Goal: Task Accomplishment & Management: Use online tool/utility

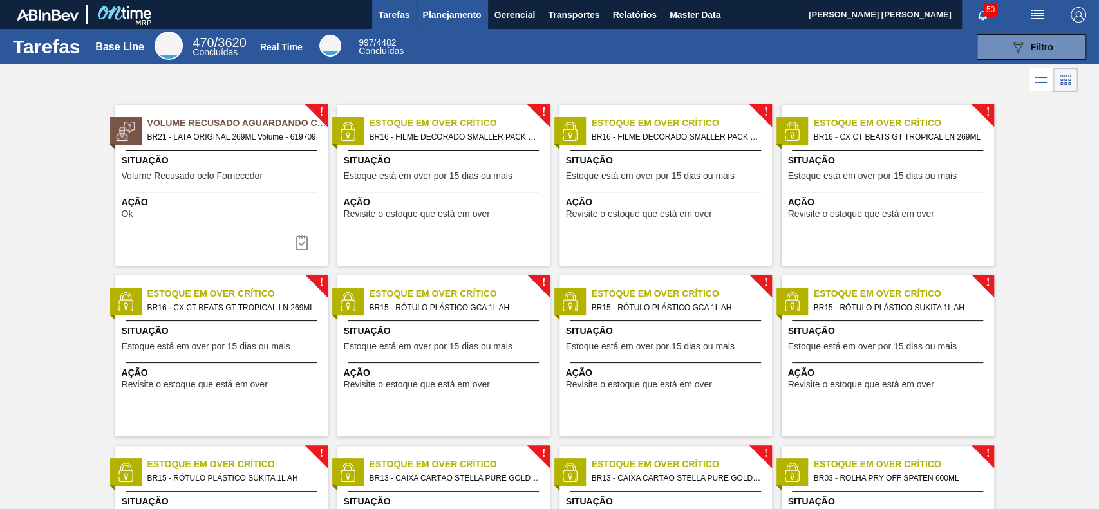
click at [467, 18] on span "Planejamento" at bounding box center [451, 14] width 59 height 15
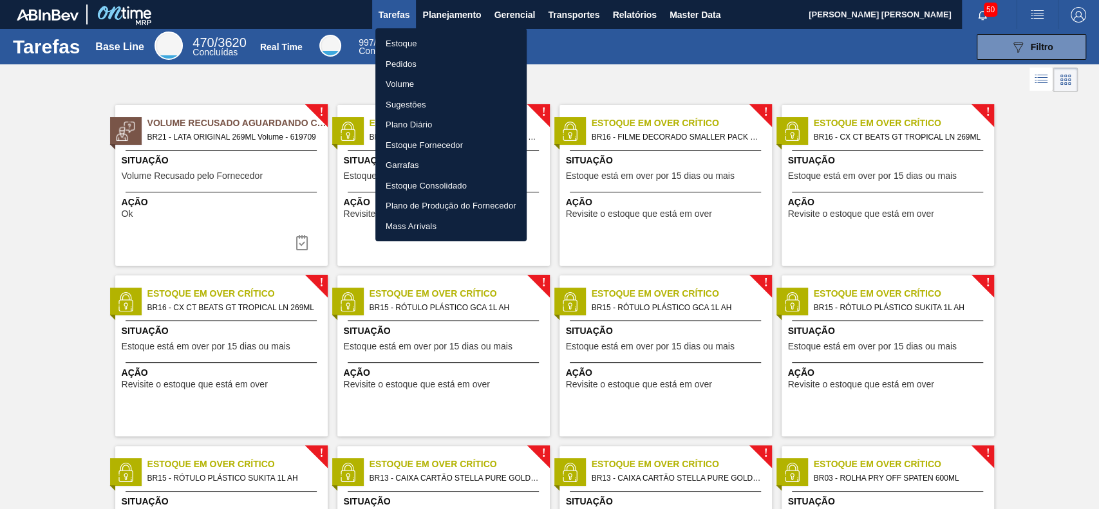
click at [425, 41] on li "Estoque" at bounding box center [450, 43] width 151 height 21
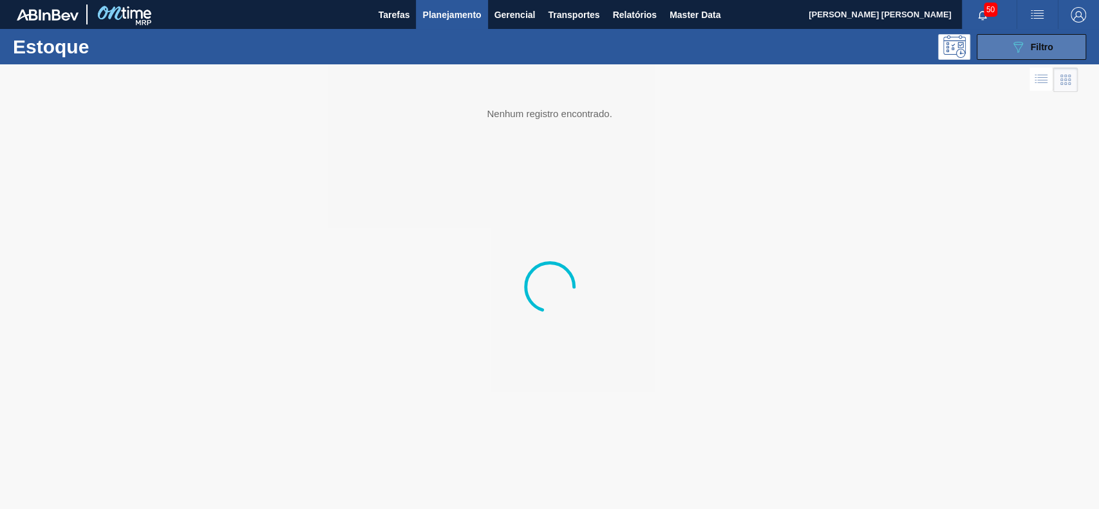
click at [823, 52] on icon "089F7B8B-B2A5-4AFE-B5C0-19BA573D28AC" at bounding box center [1017, 46] width 15 height 15
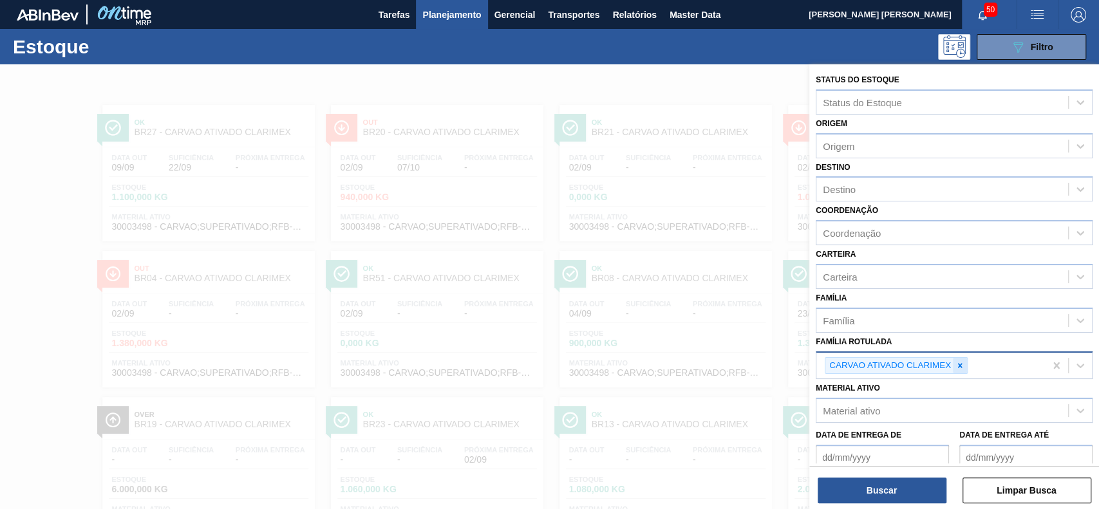
click at [823, 363] on icon at bounding box center [960, 365] width 5 height 5
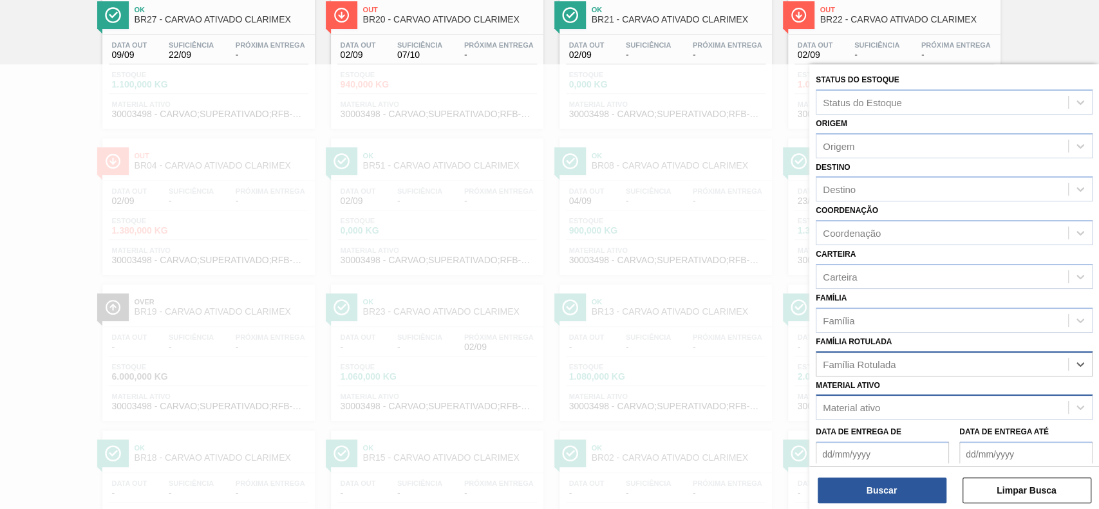
click at [823, 381] on div "Material ativo" at bounding box center [942, 407] width 252 height 19
paste ativo "30003637"
type ativo "30003637"
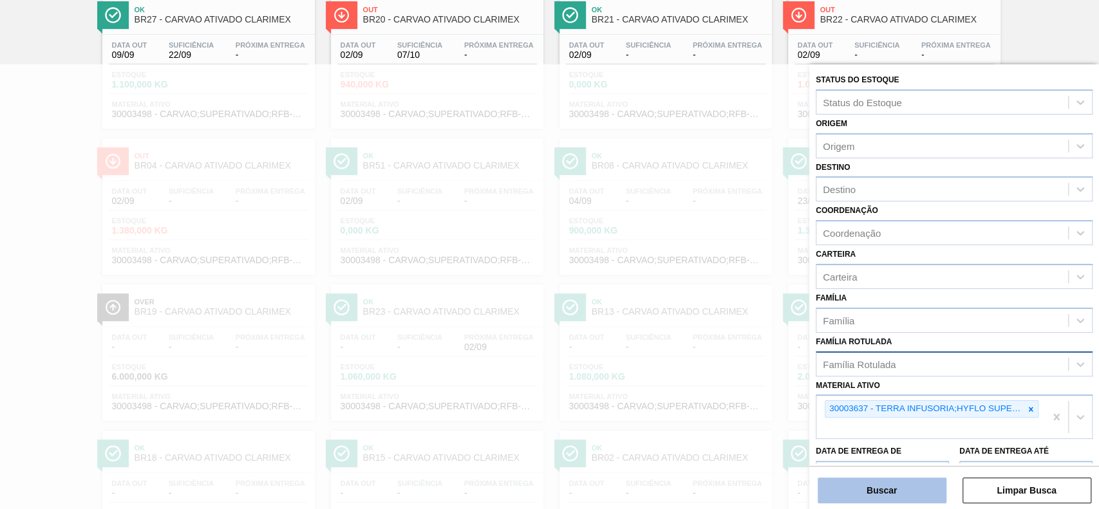
click at [823, 381] on button "Buscar" at bounding box center [882, 491] width 129 height 26
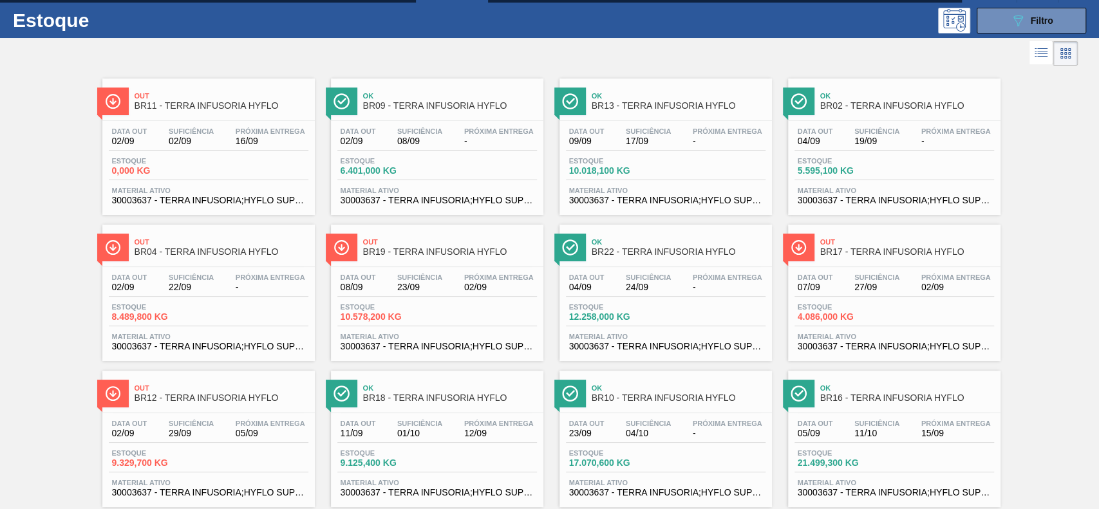
scroll to position [0, 0]
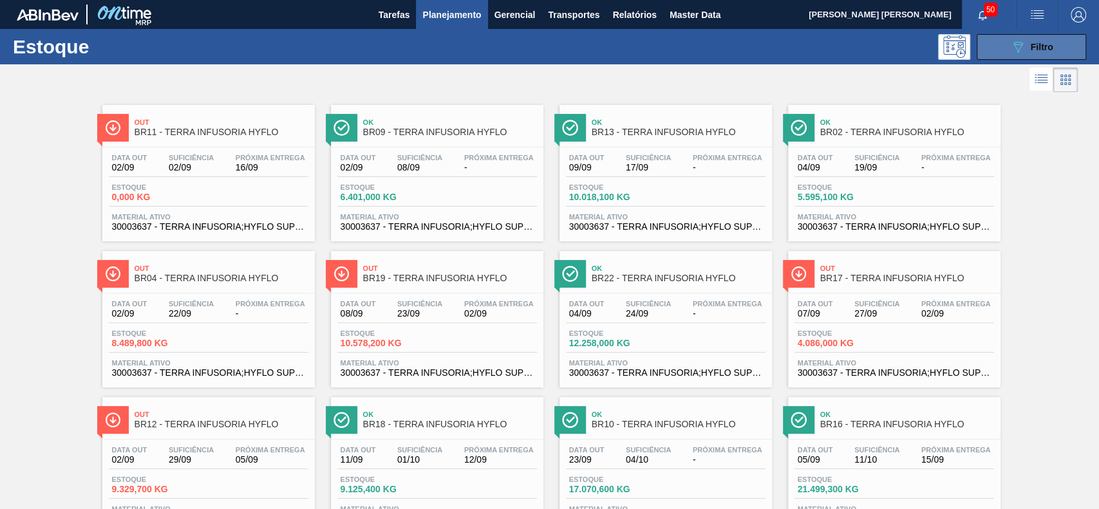
click at [823, 43] on button "089F7B8B-B2A5-4AFE-B5C0-19BA573D28AC Filtro" at bounding box center [1031, 47] width 109 height 26
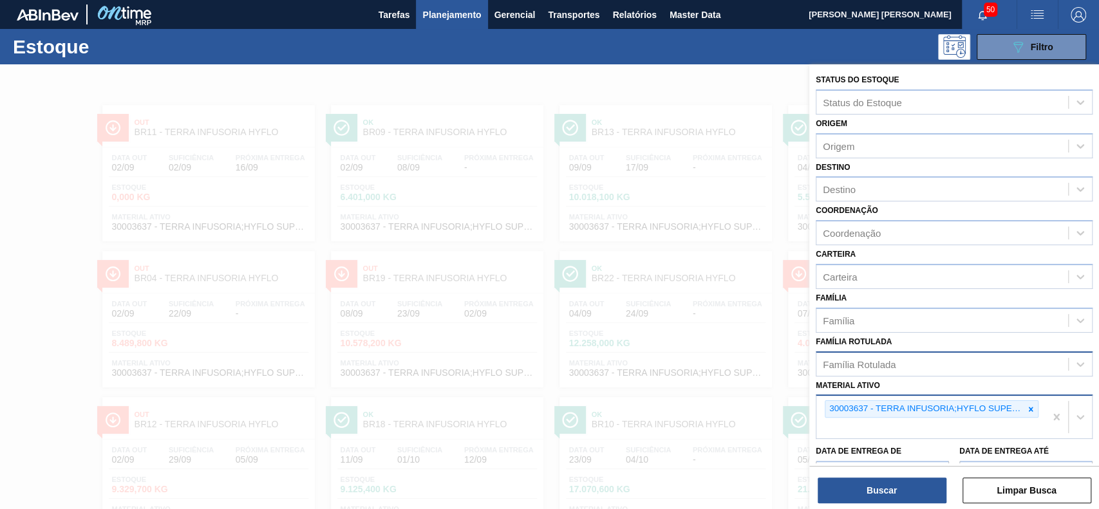
click at [823, 381] on icon at bounding box center [1030, 409] width 9 height 9
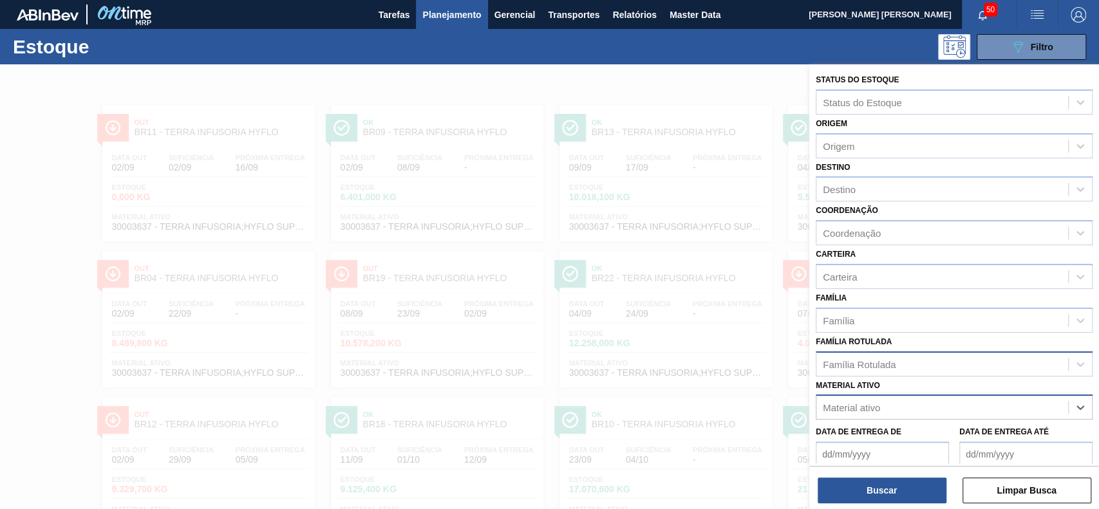
paste ativo "30029274"
type ativo "30029274"
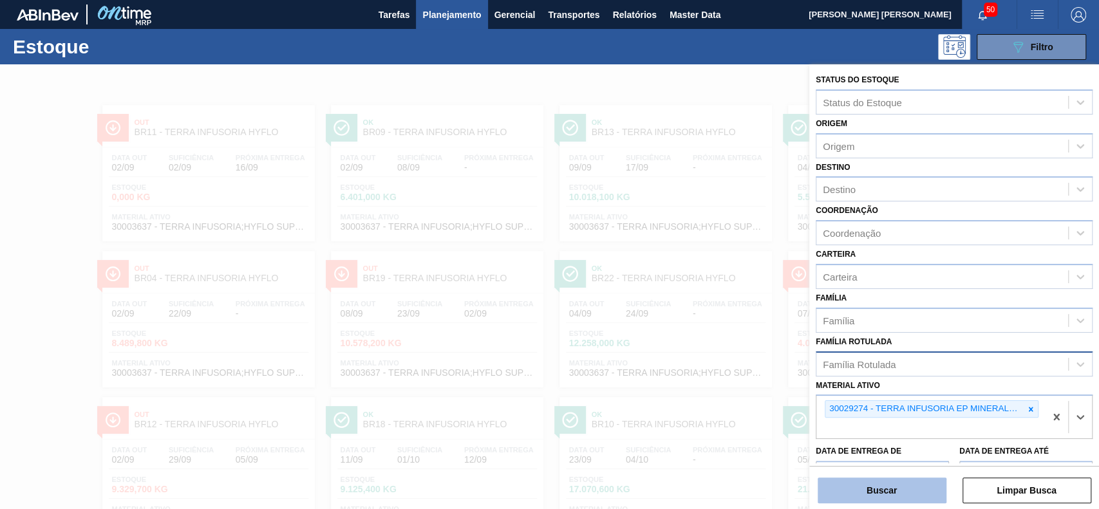
click at [823, 381] on button "Buscar" at bounding box center [882, 491] width 129 height 26
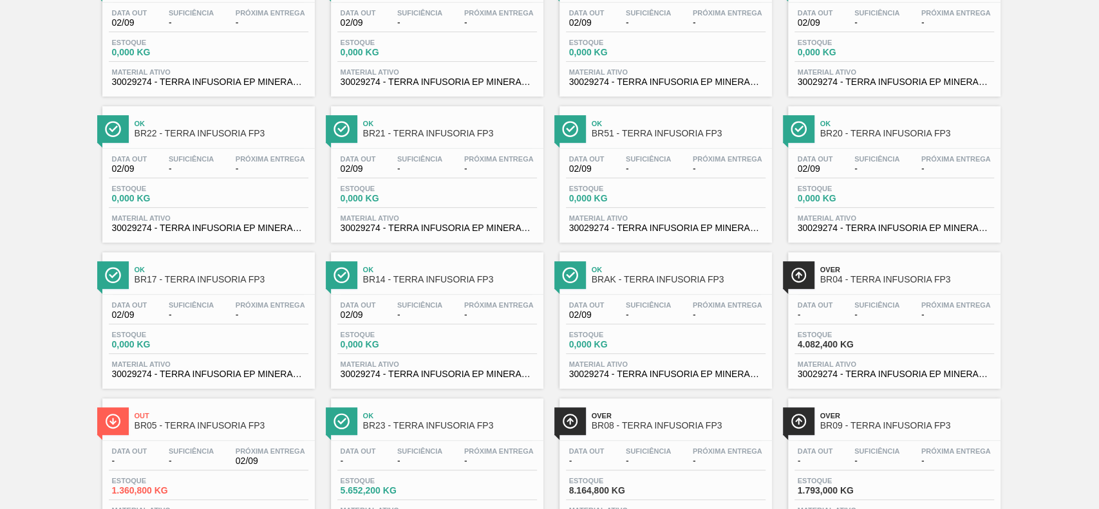
scroll to position [343, 0]
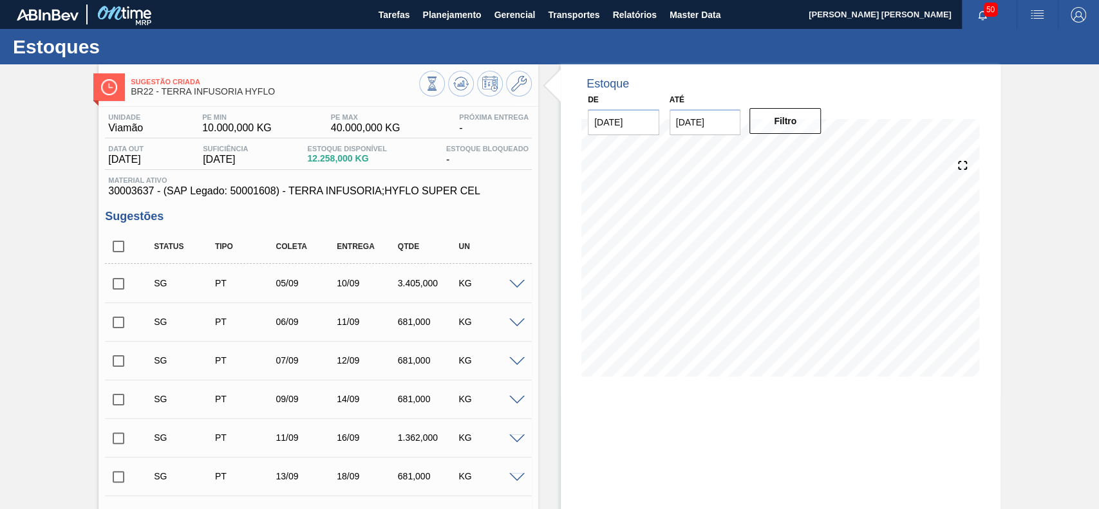
click at [113, 248] on input "checkbox" at bounding box center [118, 246] width 27 height 27
checkbox input "true"
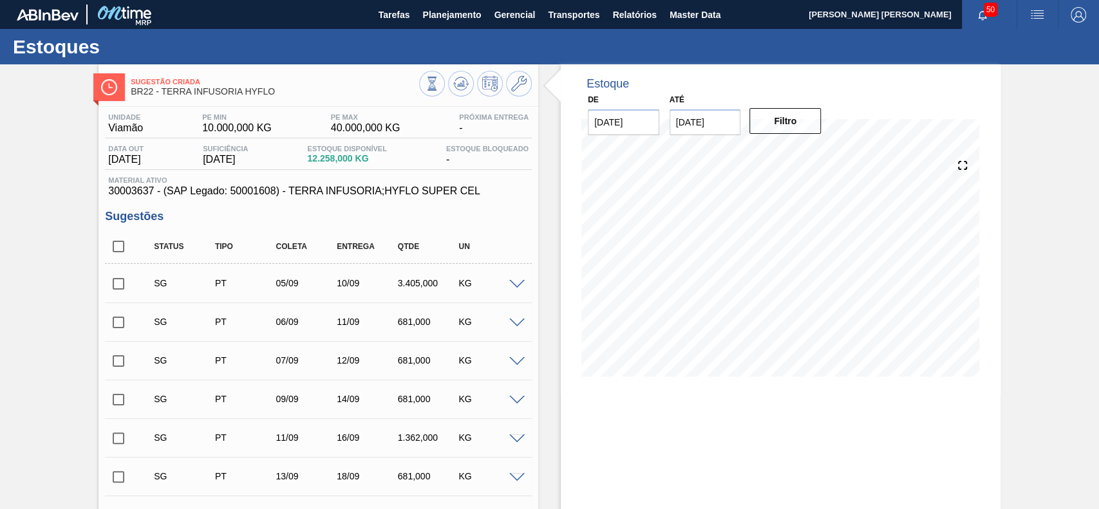
checkbox input "true"
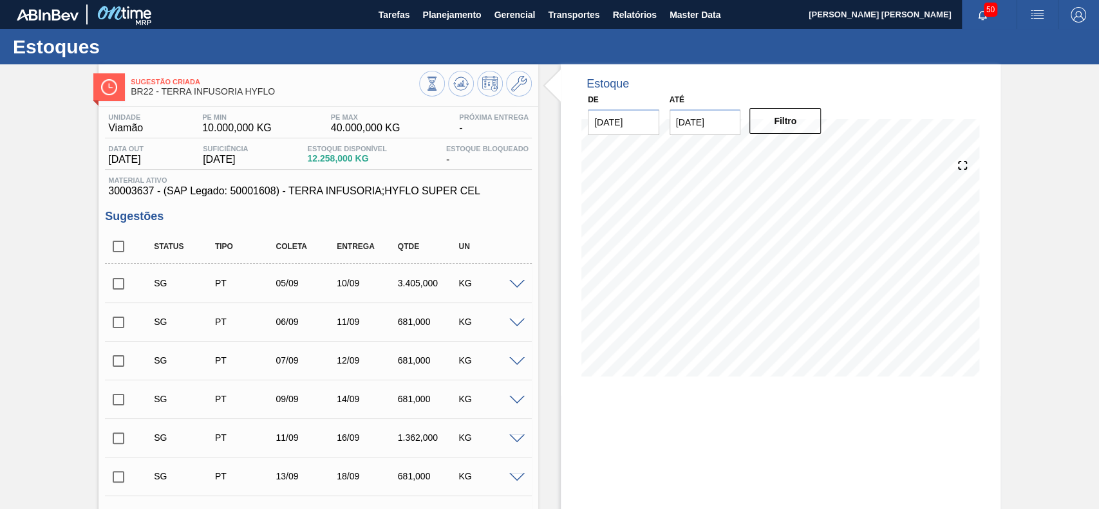
checkbox input "true"
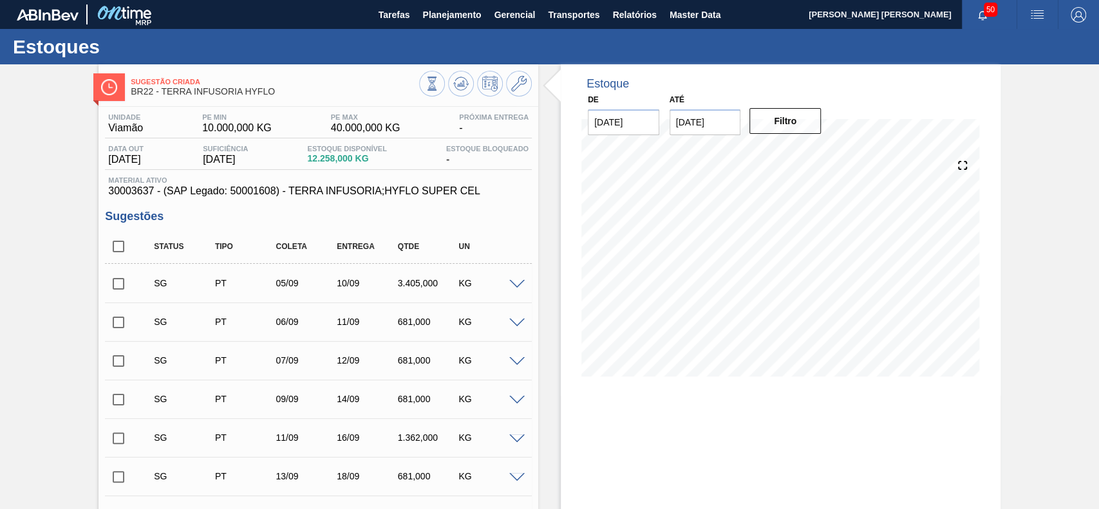
checkbox input "true"
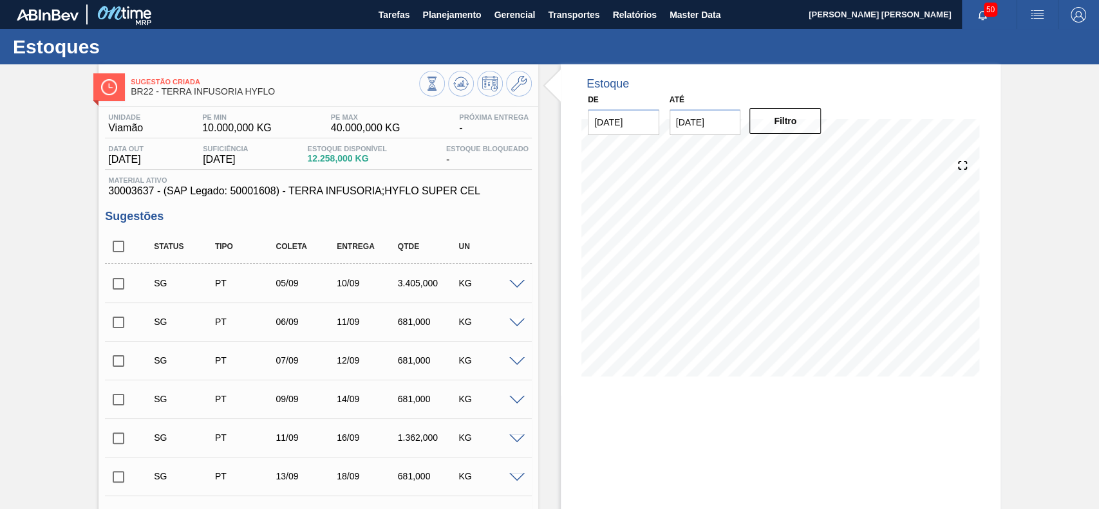
checkbox input "true"
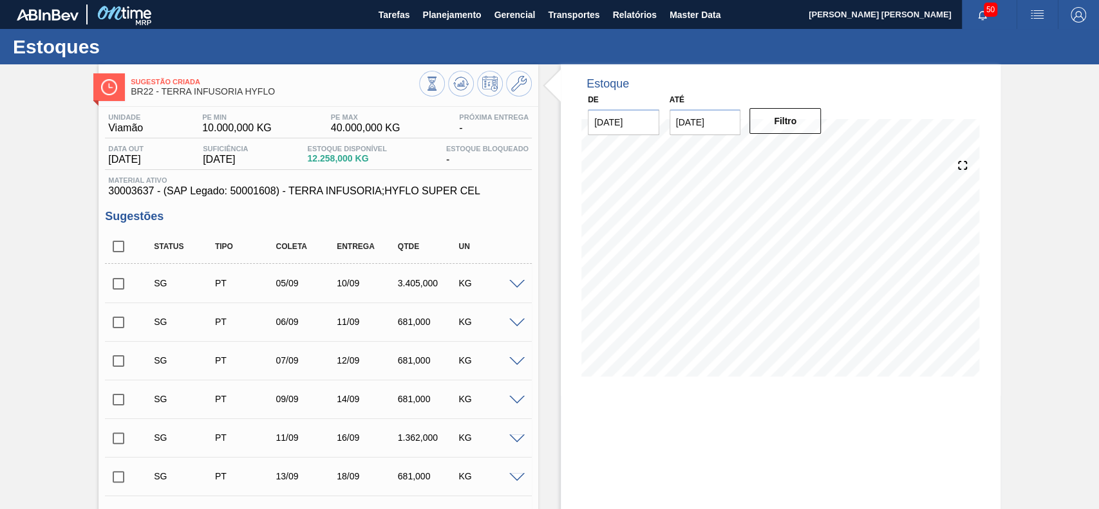
checkbox input "true"
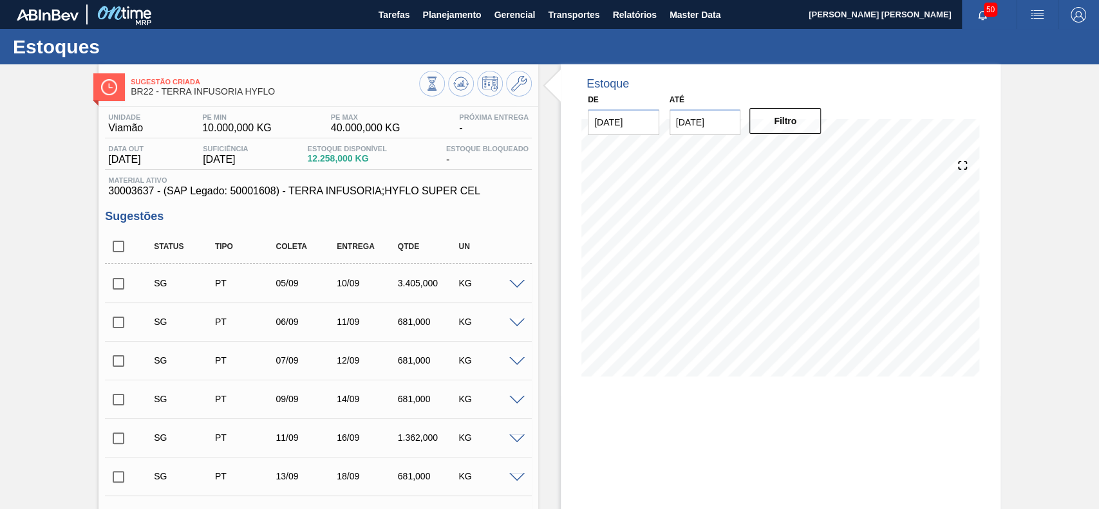
checkbox input "true"
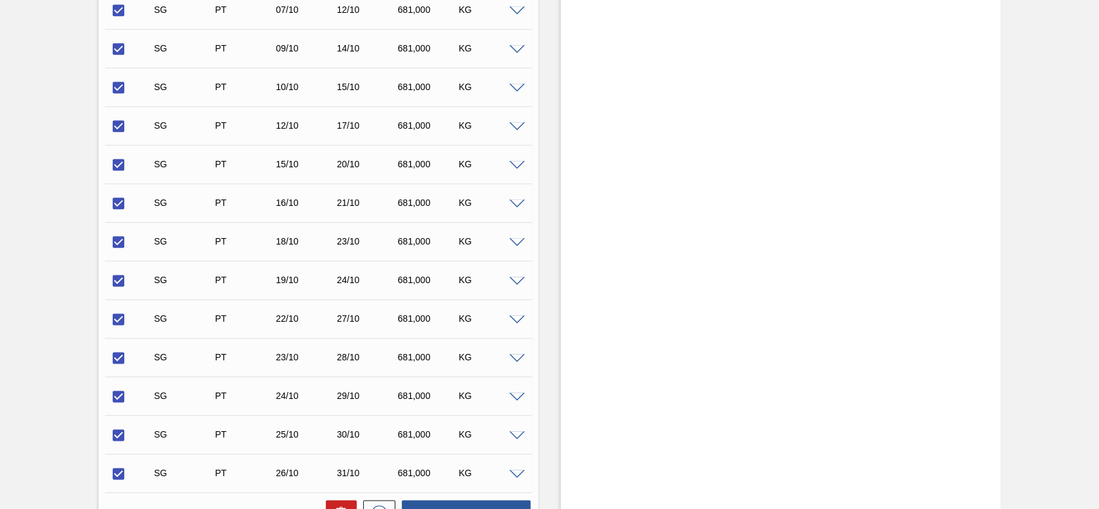
scroll to position [1152, 0]
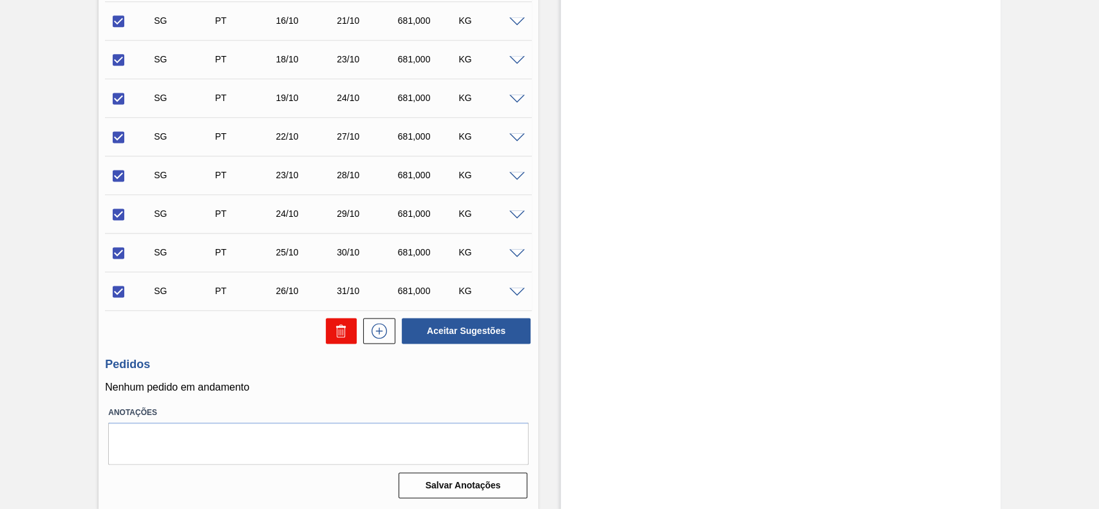
click at [337, 335] on icon at bounding box center [340, 330] width 15 height 15
checkbox input "false"
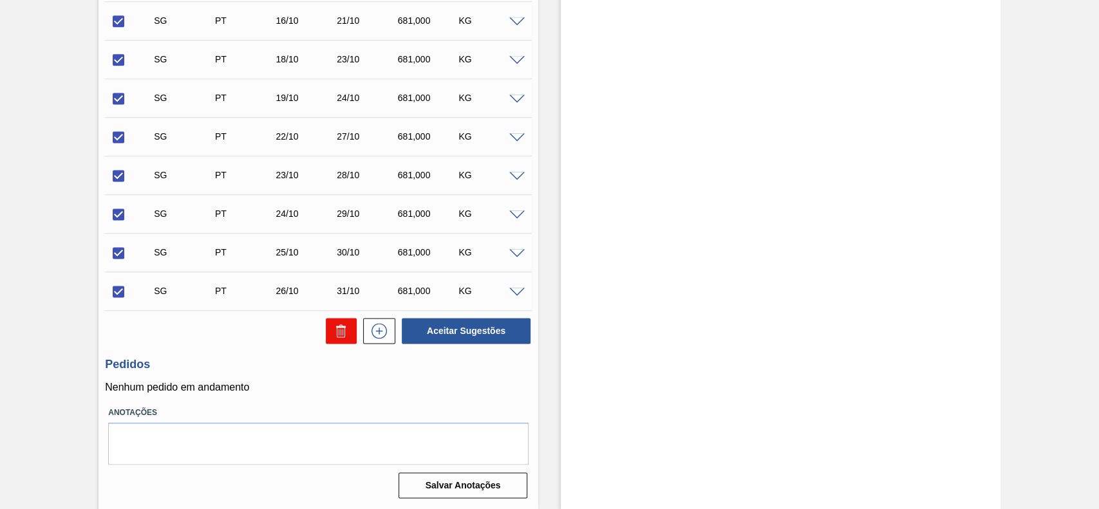
checkbox input "false"
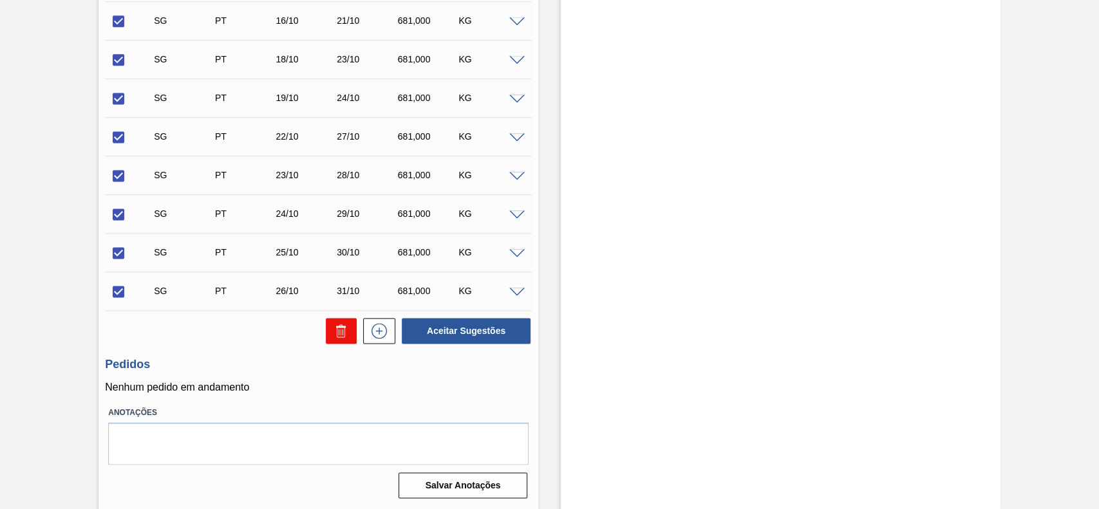
checkbox input "false"
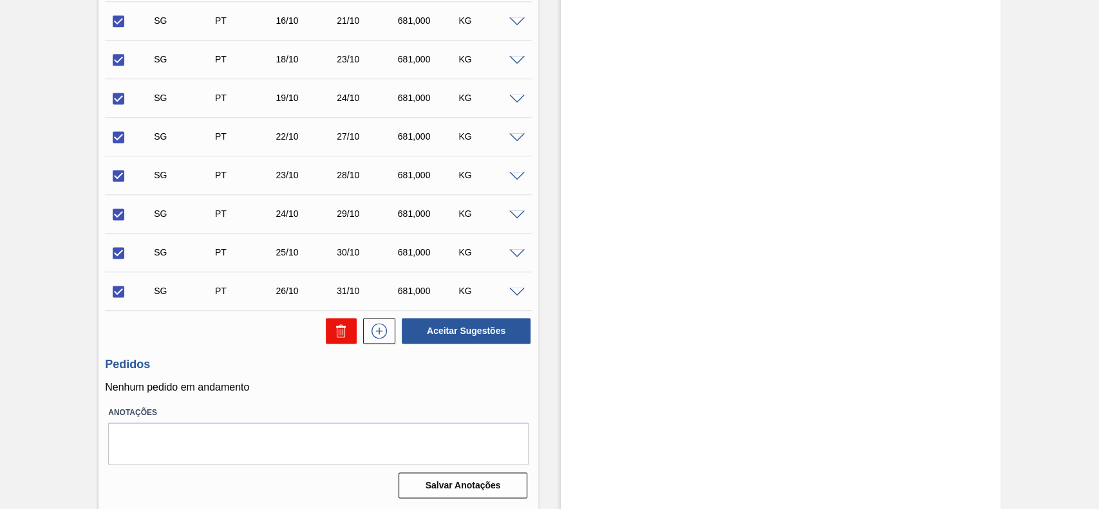
checkbox input "false"
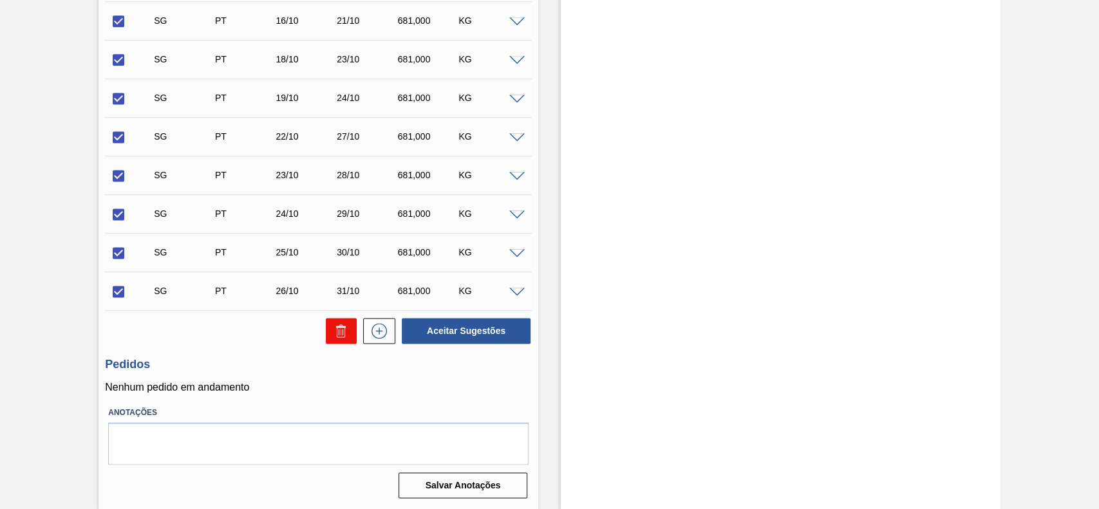
checkbox input "false"
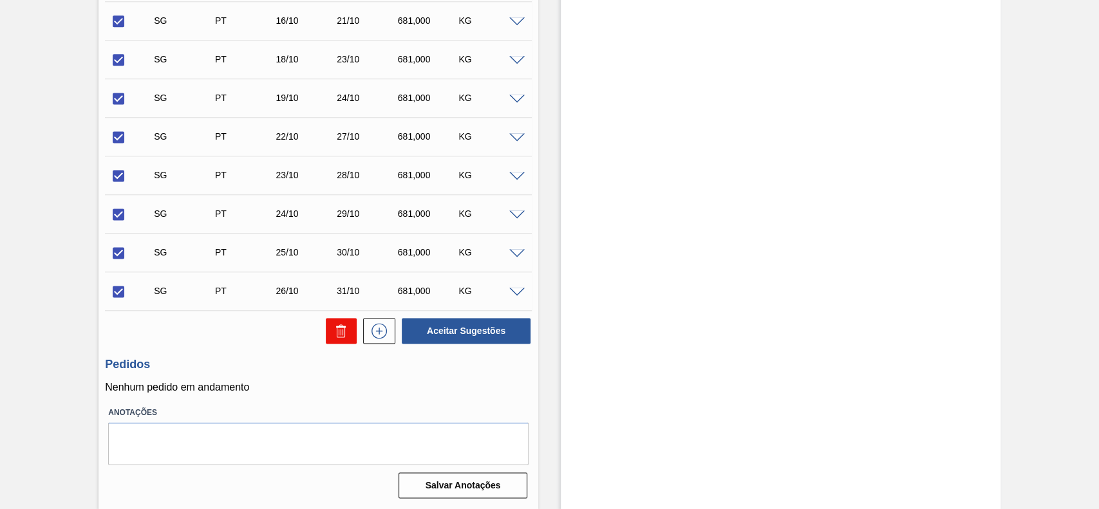
checkbox input "false"
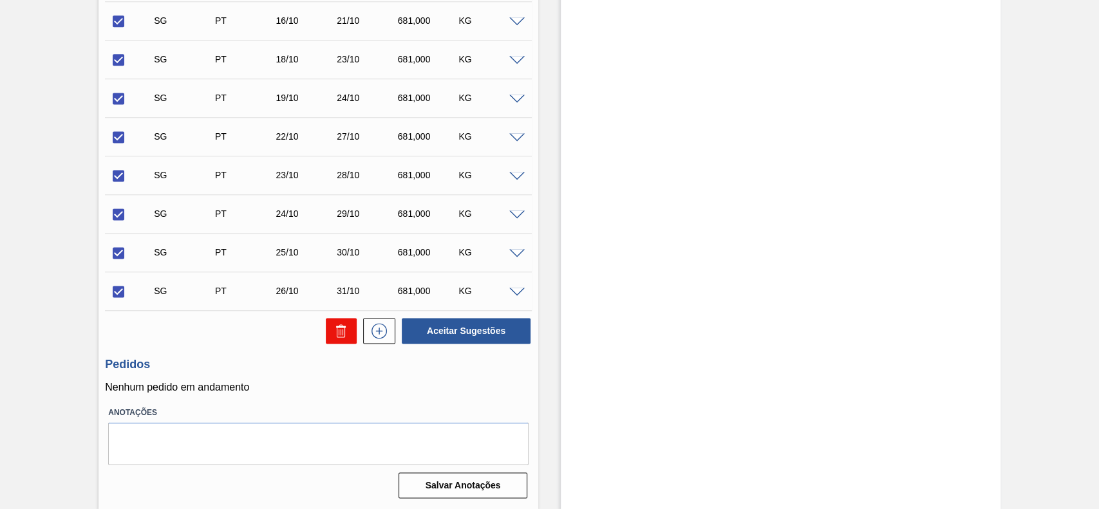
checkbox input "false"
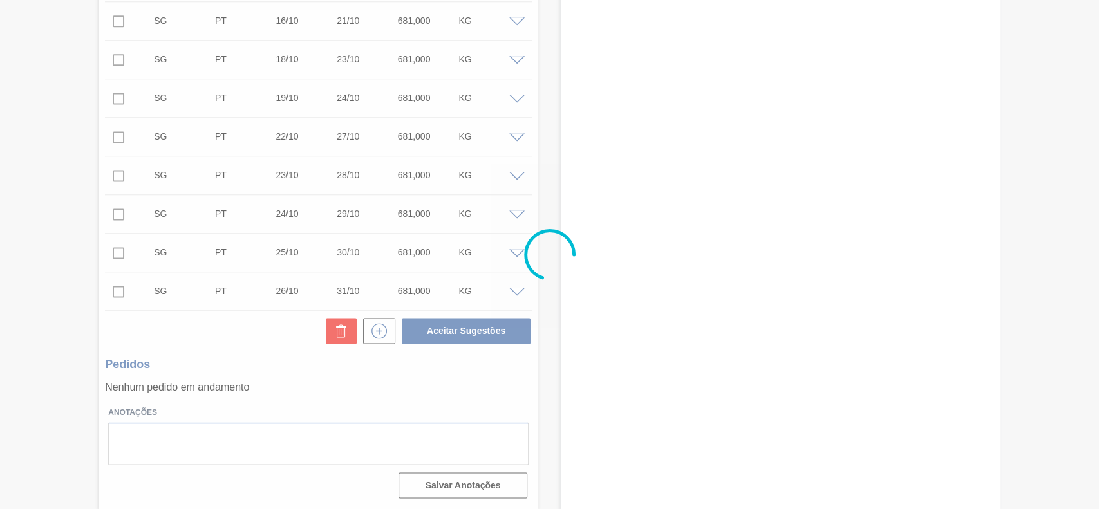
scroll to position [44, 0]
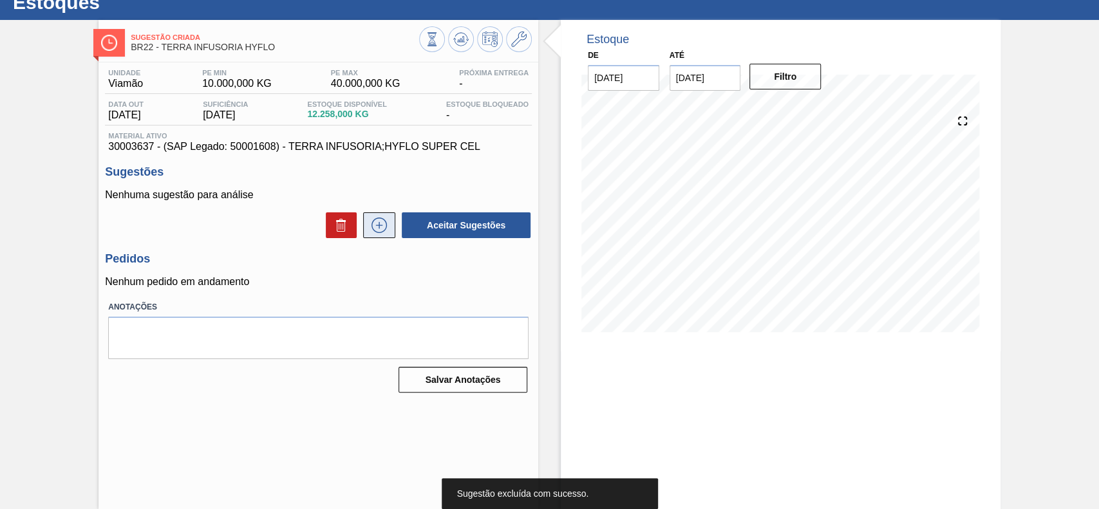
click at [377, 224] on icon at bounding box center [379, 225] width 21 height 15
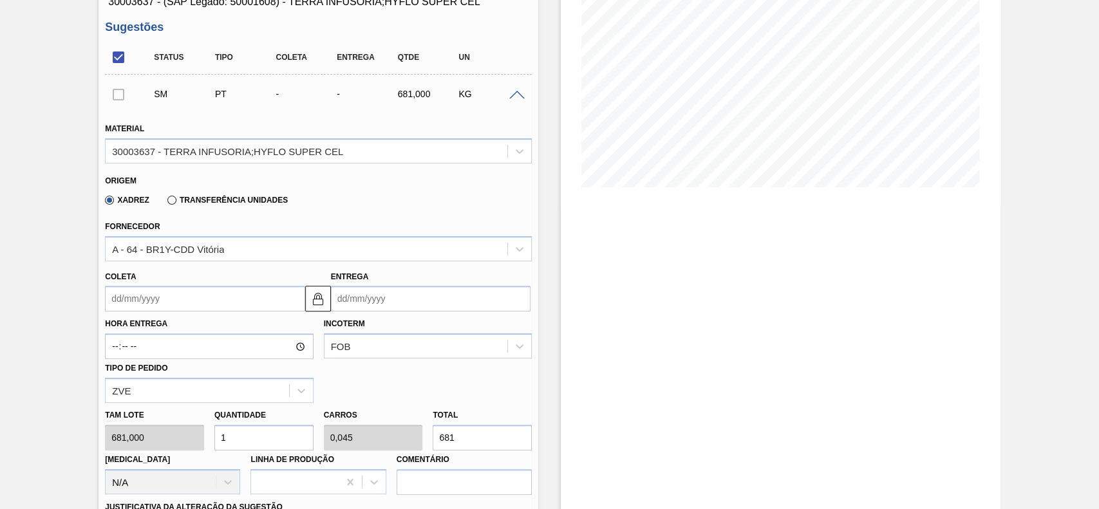
scroll to position [216, 0]
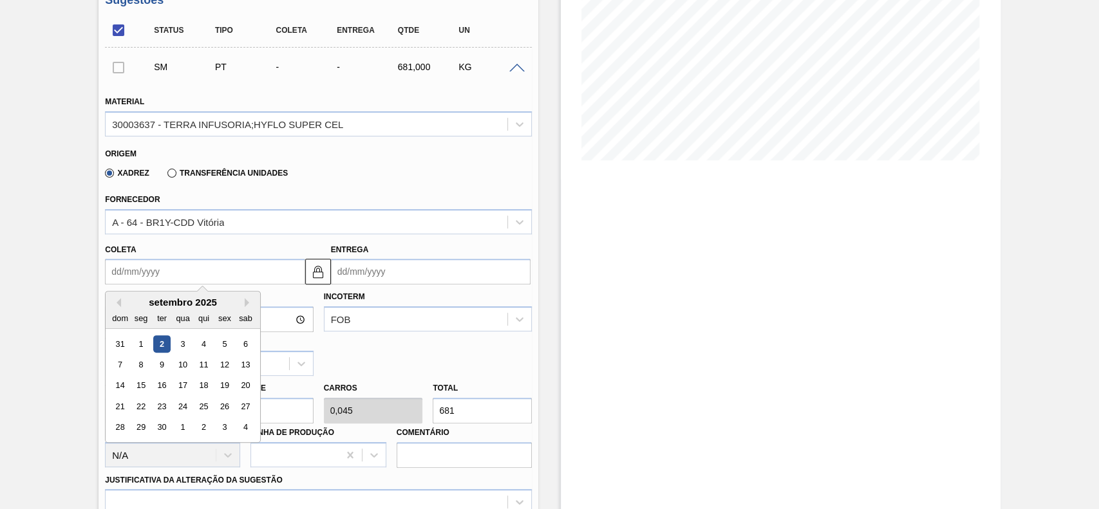
click at [205, 262] on input "Coleta" at bounding box center [205, 272] width 200 height 26
click at [227, 349] on div "5" at bounding box center [224, 343] width 17 height 17
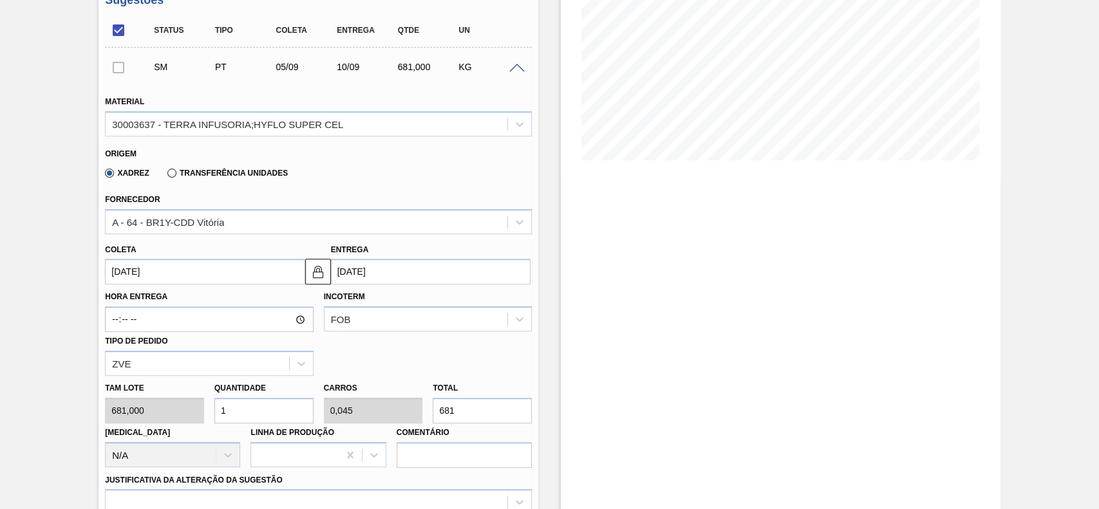
type input "[DATE]"
click at [252, 402] on input "1" at bounding box center [263, 411] width 99 height 26
type input "12"
type input "0,545"
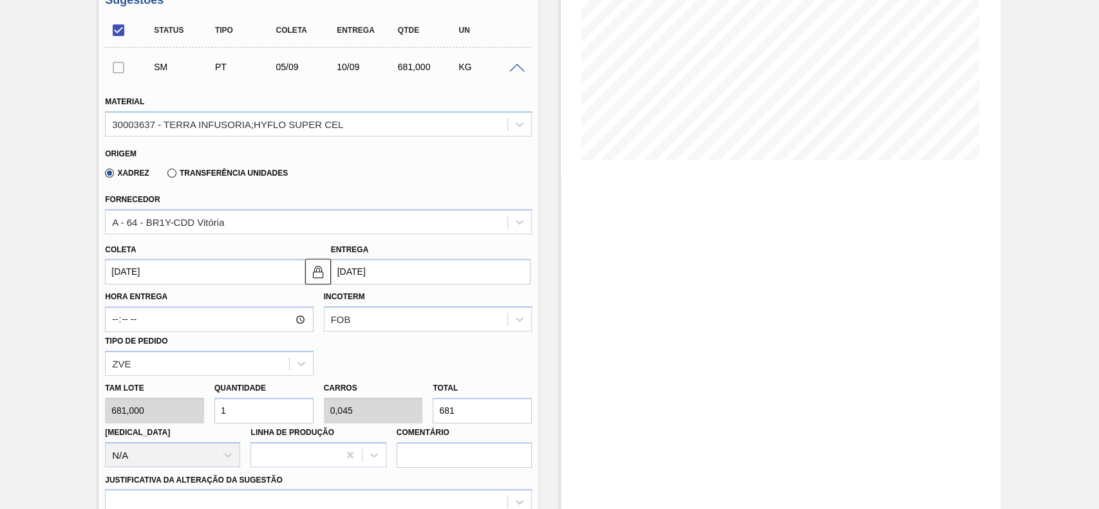
type input "8.172"
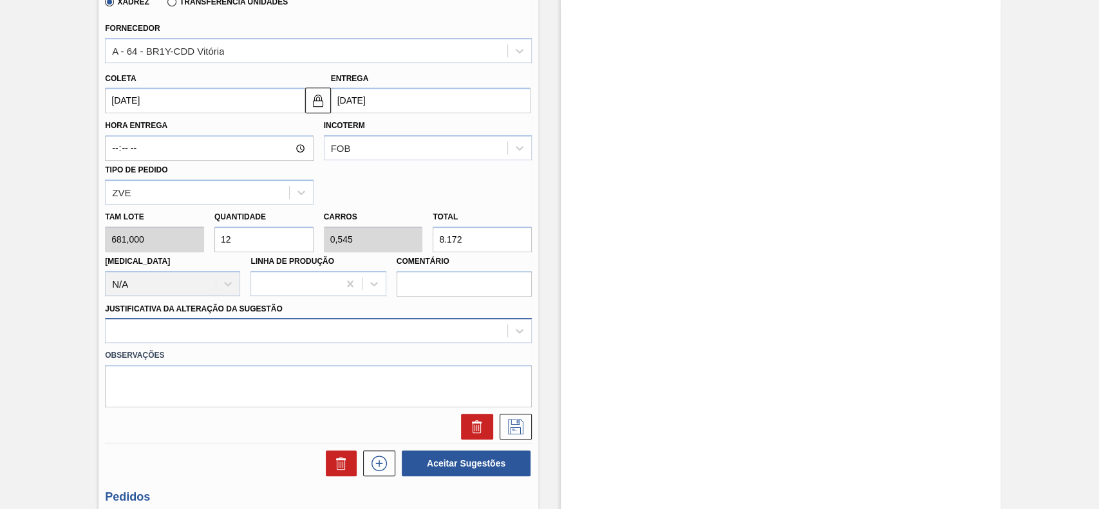
type input "12"
click at [238, 339] on div at bounding box center [318, 330] width 427 height 25
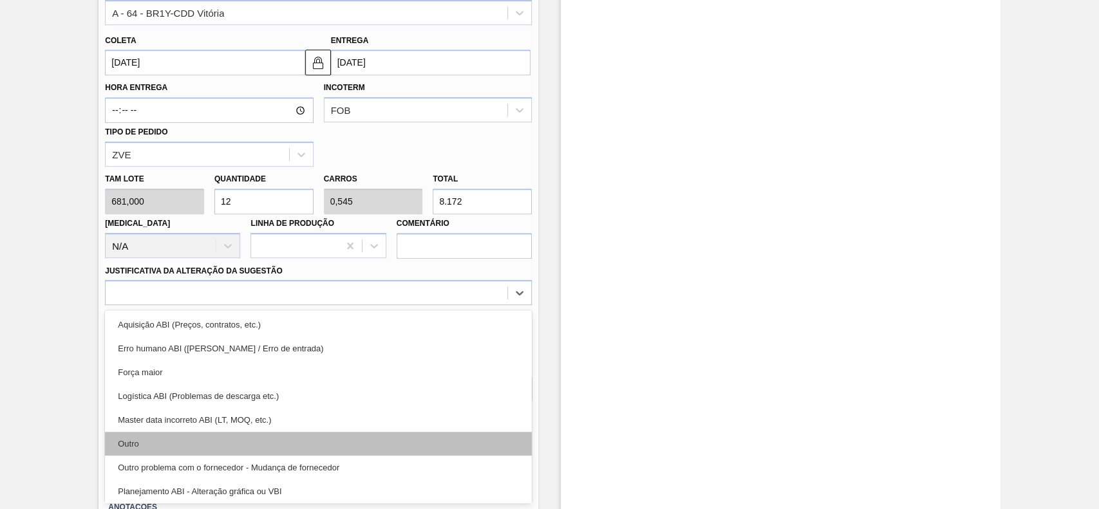
click at [163, 441] on div "Outro" at bounding box center [318, 444] width 427 height 24
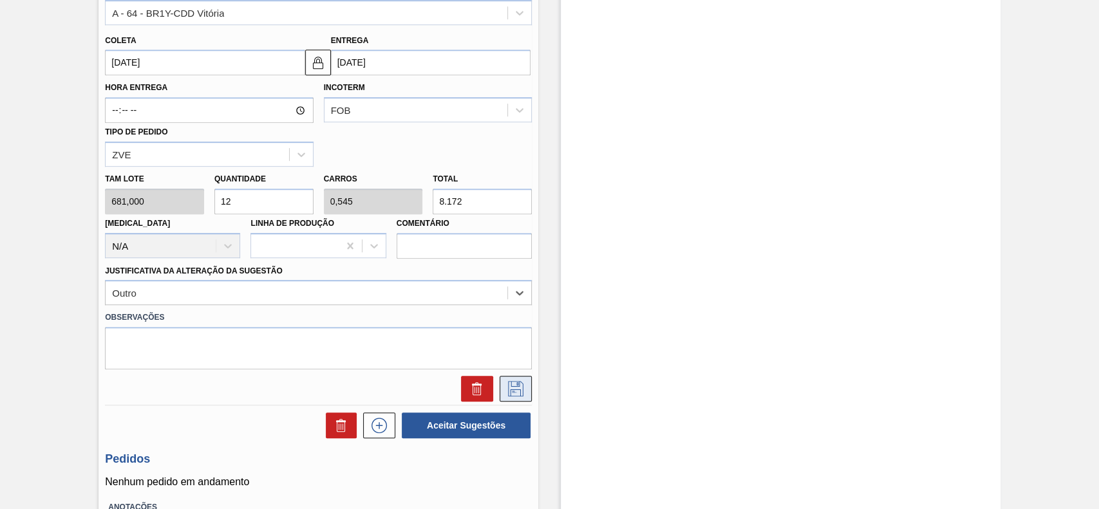
click at [525, 391] on button at bounding box center [516, 389] width 32 height 26
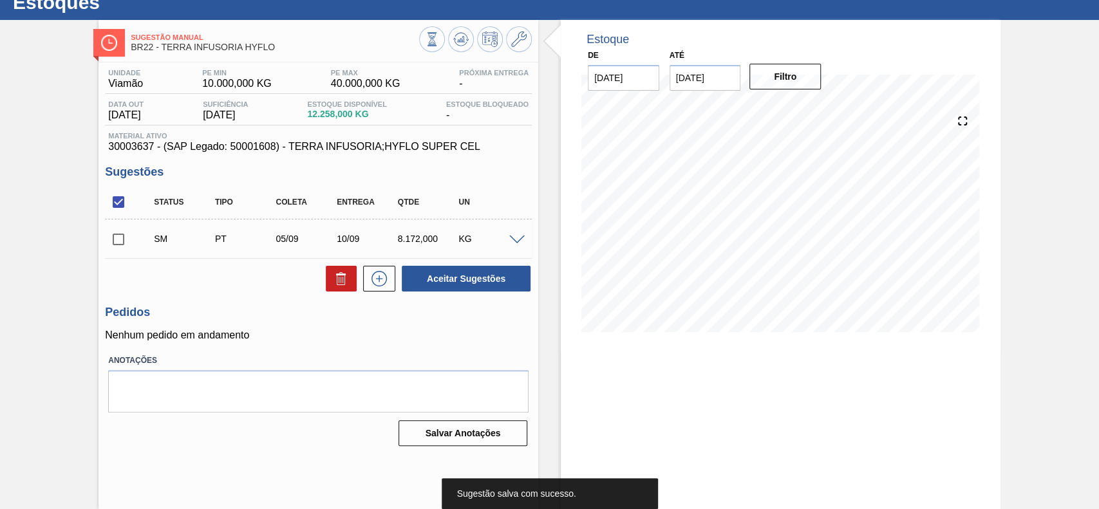
scroll to position [44, 0]
click at [108, 243] on input "checkbox" at bounding box center [118, 239] width 27 height 27
checkbox input "true"
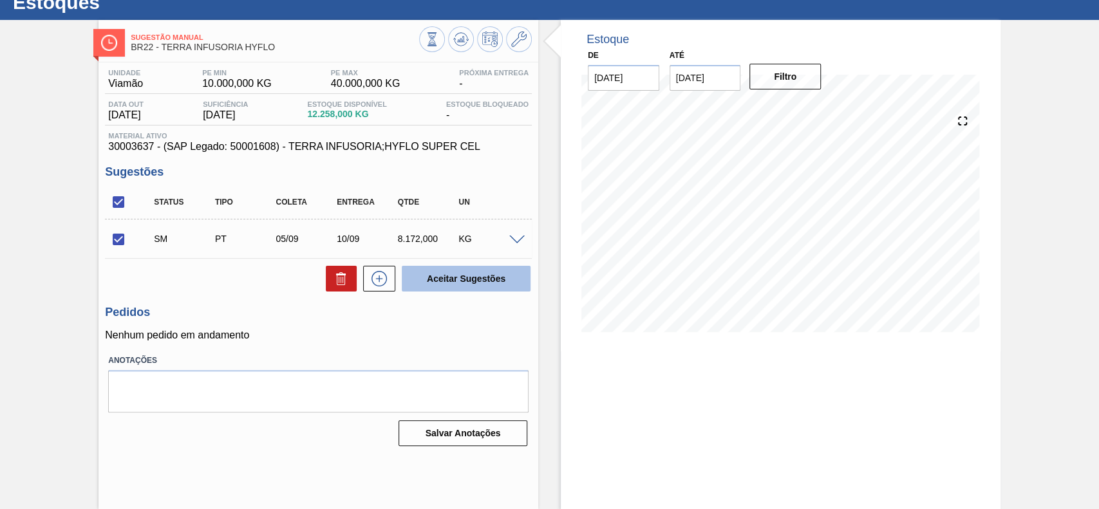
click at [504, 286] on button "Aceitar Sugestões" at bounding box center [466, 279] width 129 height 26
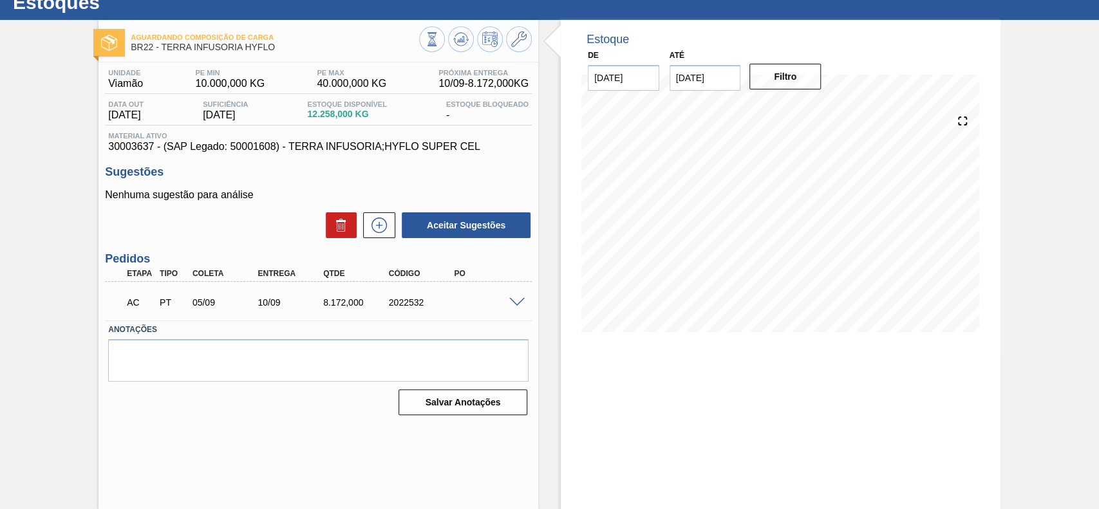
click at [512, 301] on span at bounding box center [516, 303] width 15 height 10
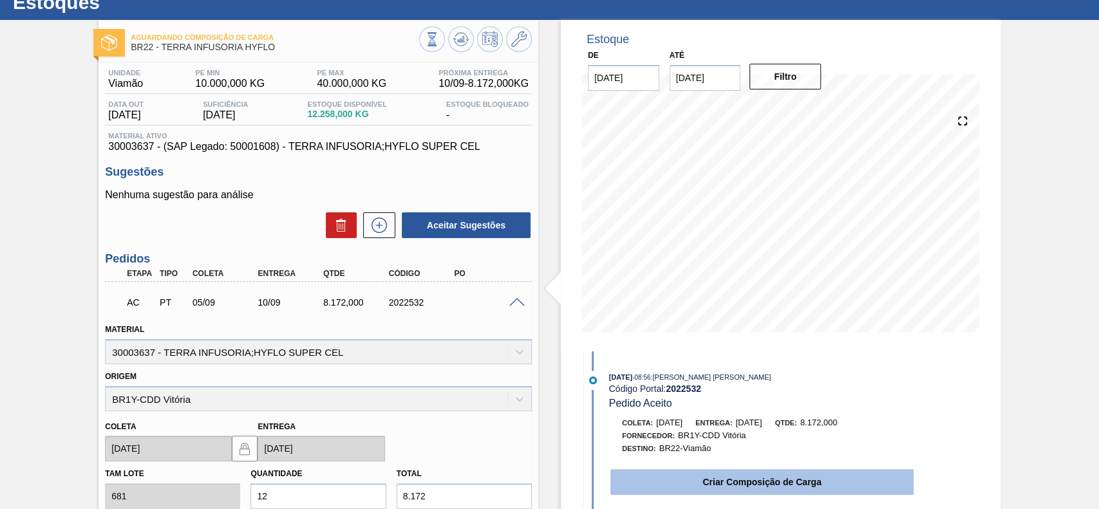
click at [712, 473] on button "Criar Composição de Carga" at bounding box center [761, 482] width 303 height 26
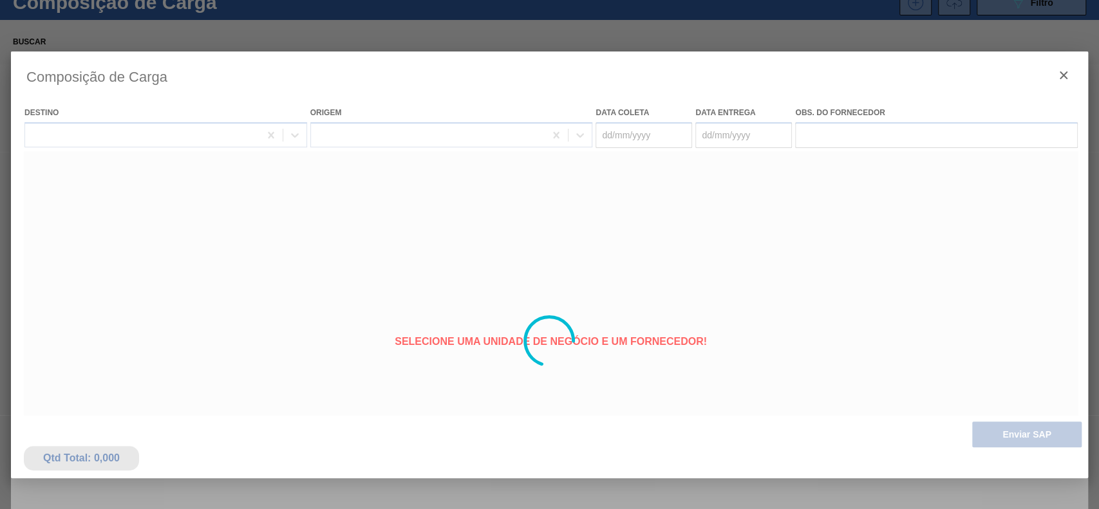
type coleta "[DATE]"
type entrega "[DATE]"
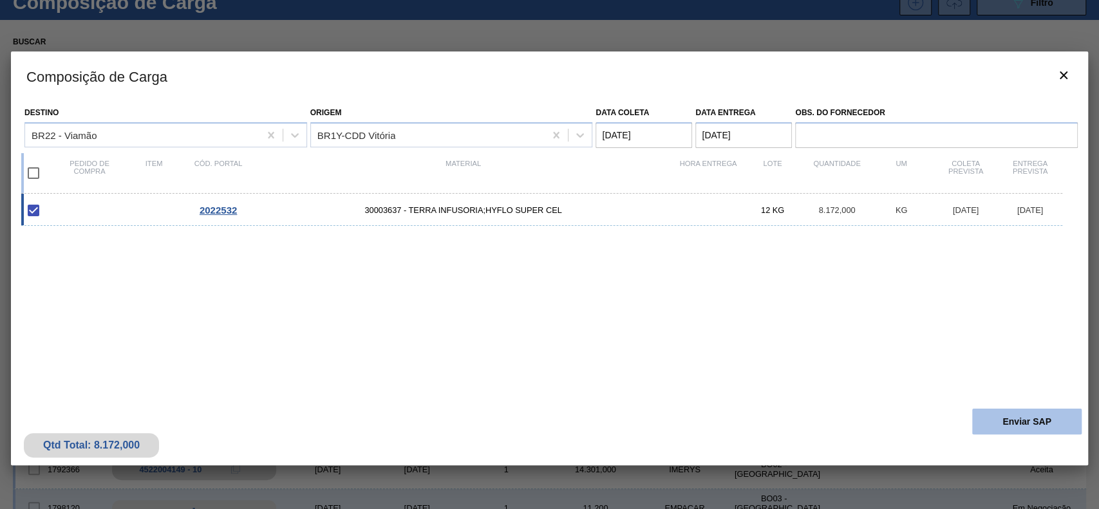
click at [982, 435] on button "Enviar SAP" at bounding box center [1026, 422] width 109 height 26
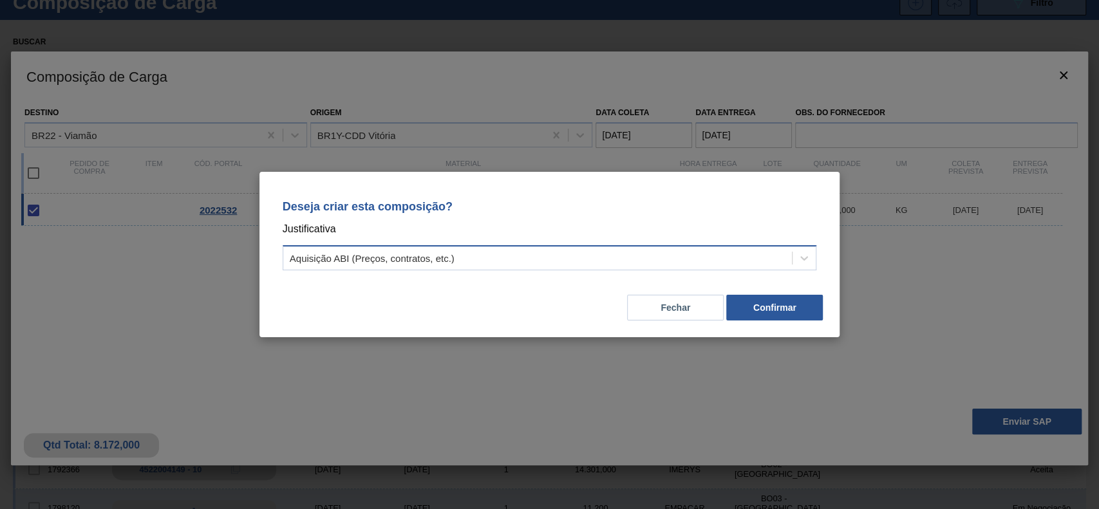
click at [456, 249] on div "Aquisição ABI (Preços, contratos, etc.)" at bounding box center [537, 258] width 509 height 19
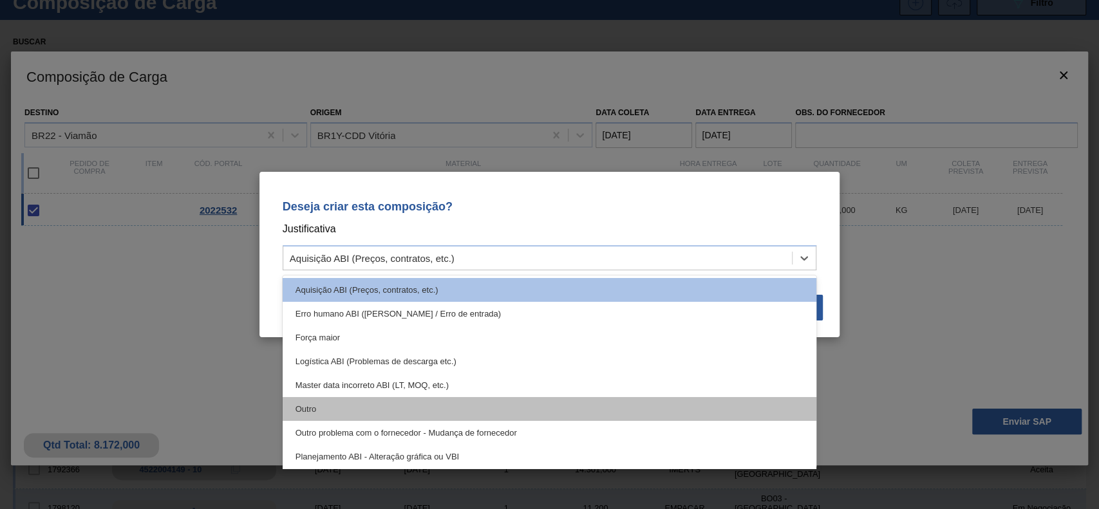
click at [427, 403] on div "Outro" at bounding box center [550, 409] width 534 height 24
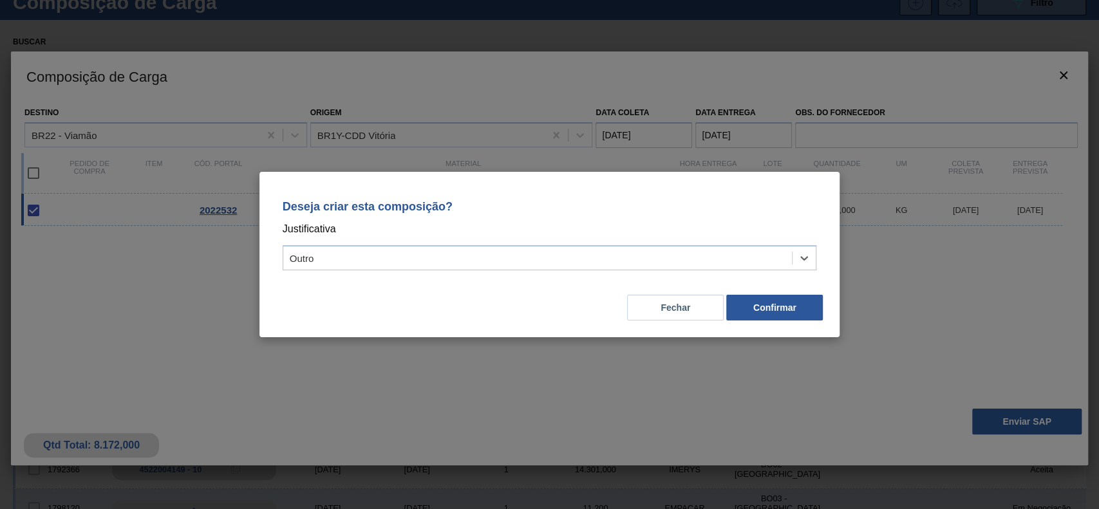
click at [772, 321] on div "Fechar Confirmar" at bounding box center [550, 300] width 550 height 44
click at [781, 311] on button "Confirmar" at bounding box center [774, 308] width 97 height 26
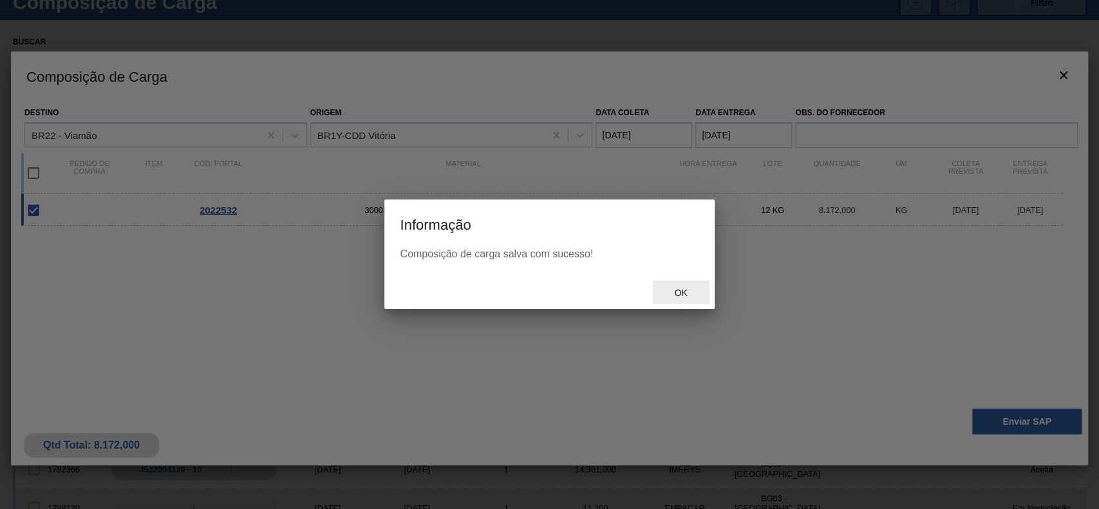
click at [671, 288] on span "Ok" at bounding box center [680, 293] width 33 height 10
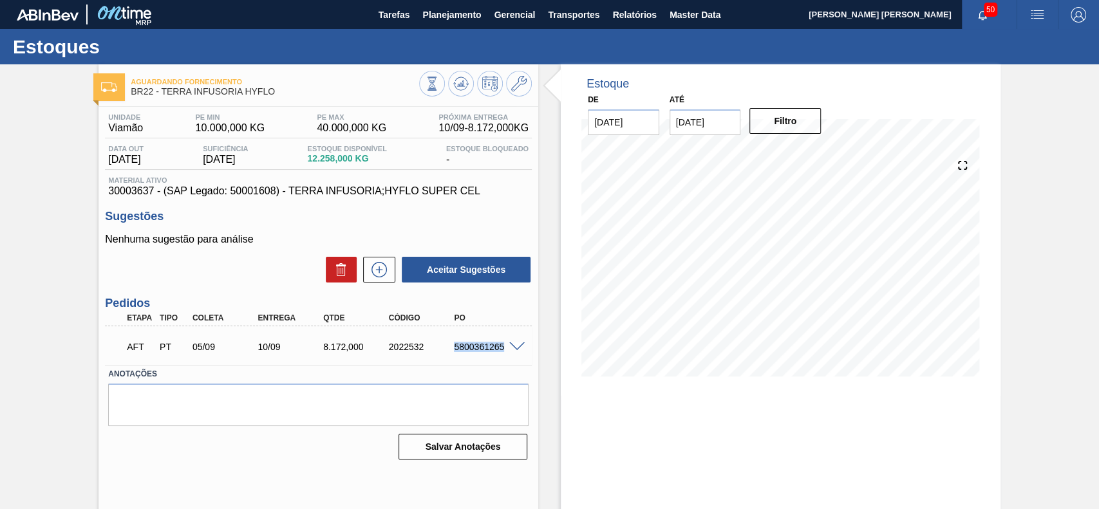
drag, startPoint x: 450, startPoint y: 343, endPoint x: 503, endPoint y: 359, distance: 55.0
click at [503, 359] on div "AFT PT 05/09 10/09 8.172,000 2022532 5800361265" at bounding box center [314, 346] width 393 height 26
copy div "5800361265"
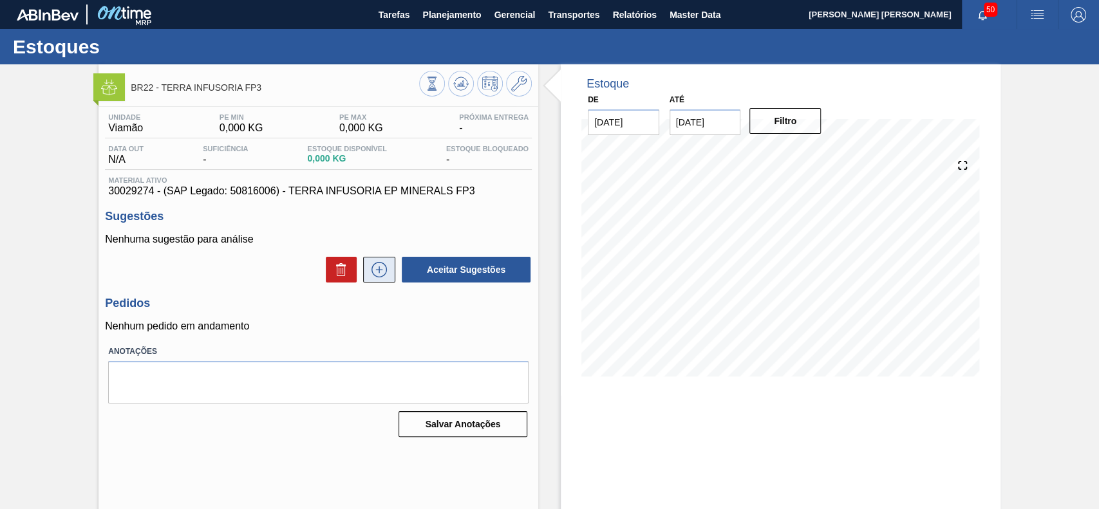
click at [389, 265] on button at bounding box center [379, 270] width 32 height 26
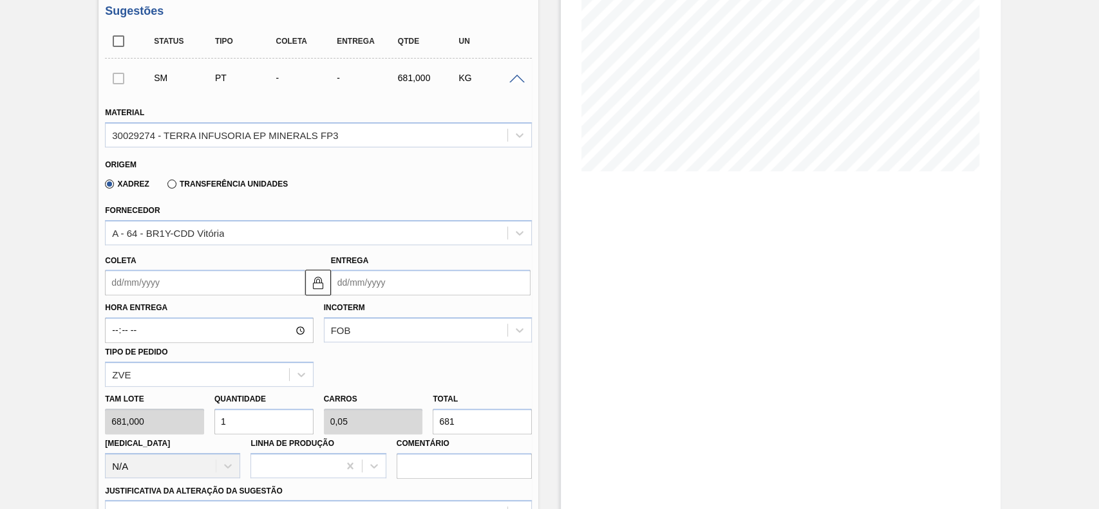
scroll to position [258, 0]
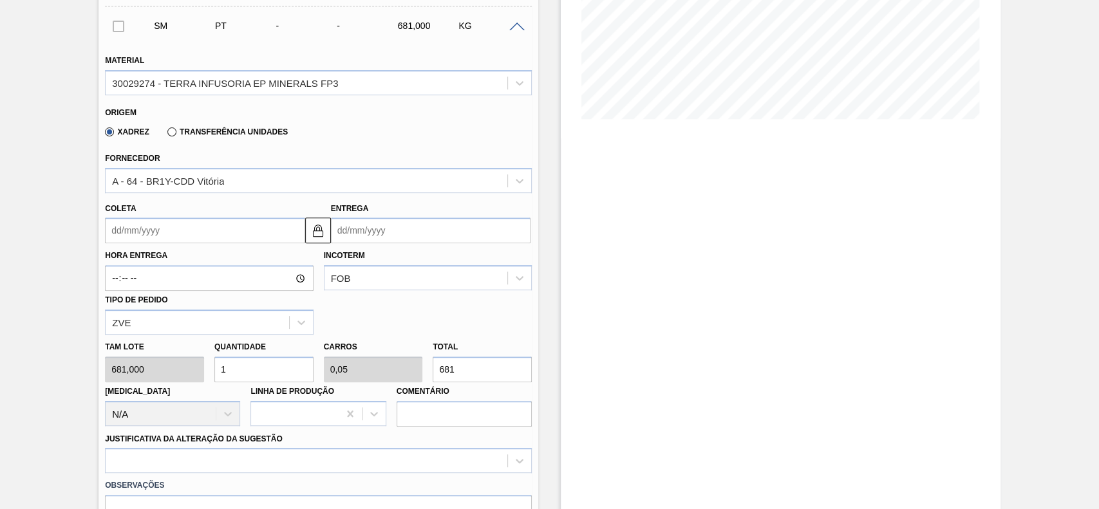
click at [189, 235] on input "Coleta" at bounding box center [205, 231] width 200 height 26
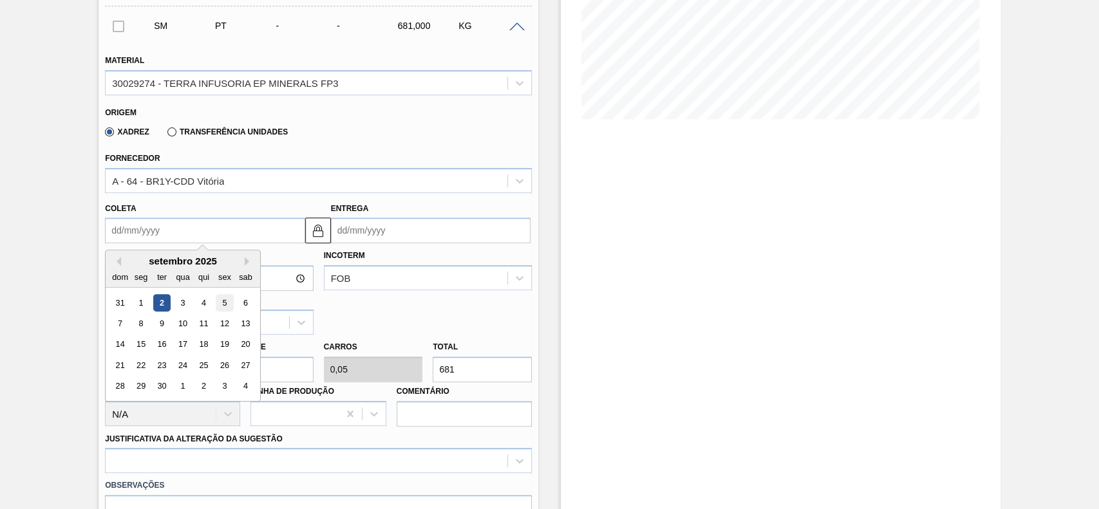
click at [223, 301] on div "5" at bounding box center [224, 302] width 17 height 17
type input "[DATE]"
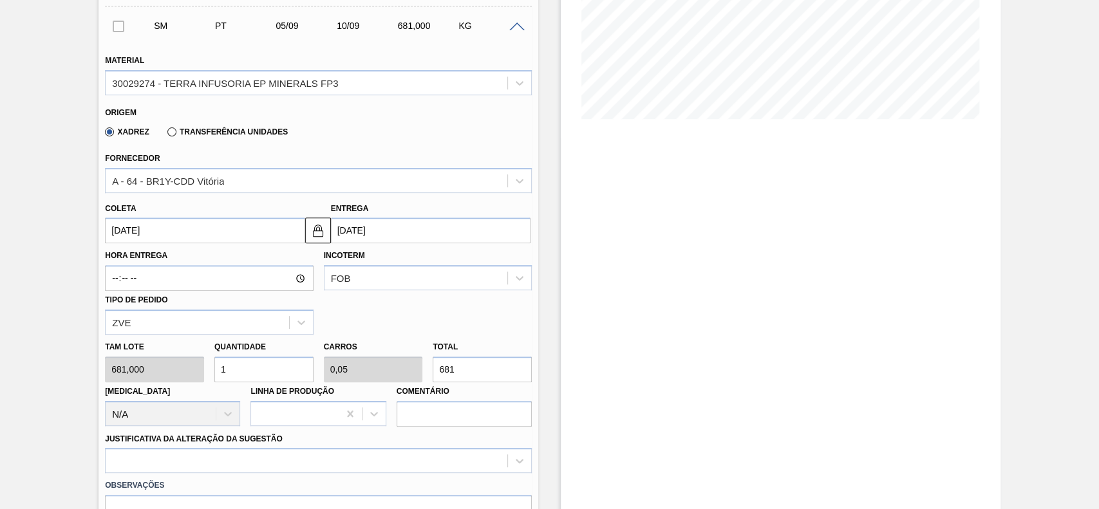
click at [252, 361] on input "1" at bounding box center [263, 370] width 99 height 26
type input "12"
type input "0,6"
type input "8.172"
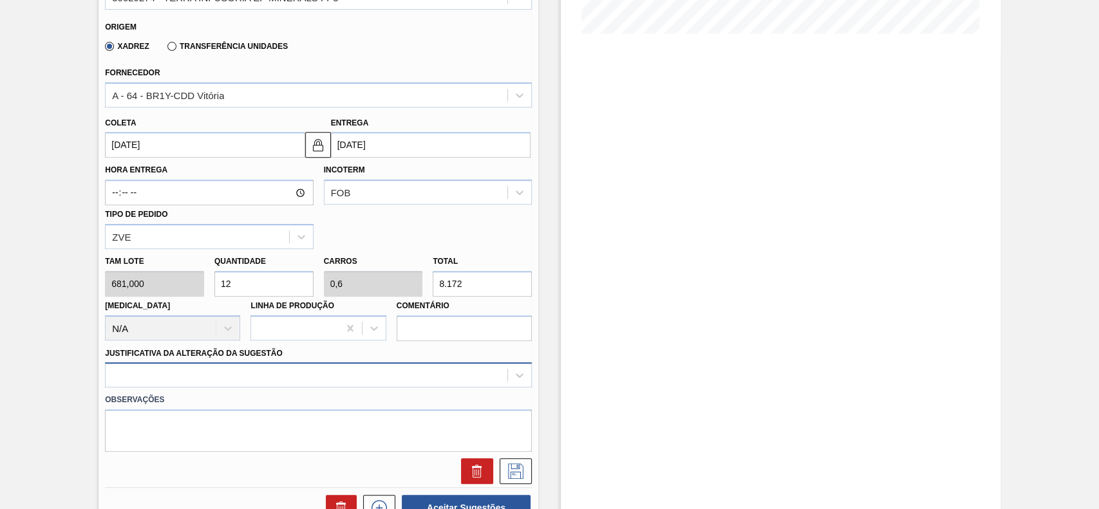
type input "12"
click at [231, 380] on div at bounding box center [318, 374] width 427 height 25
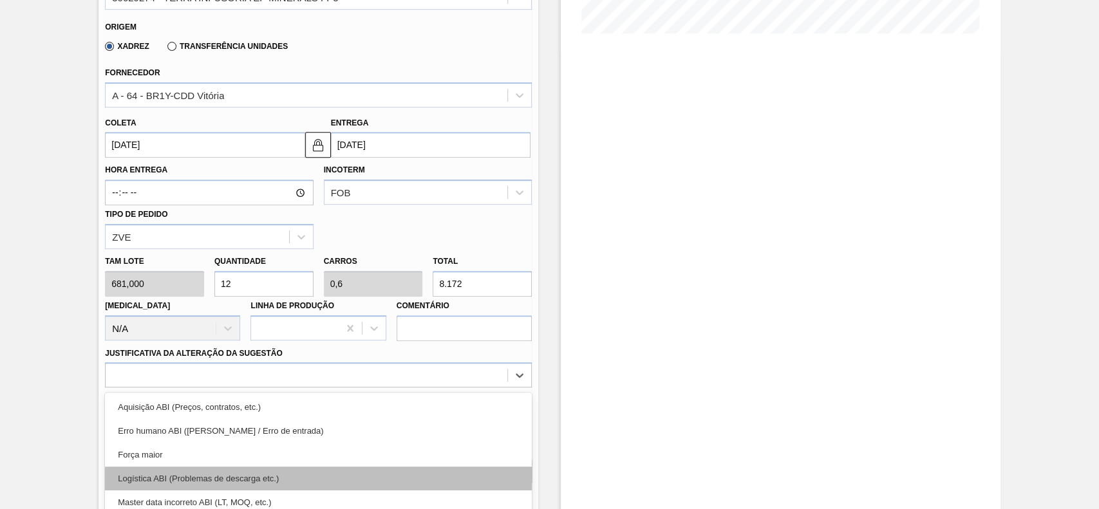
scroll to position [426, 0]
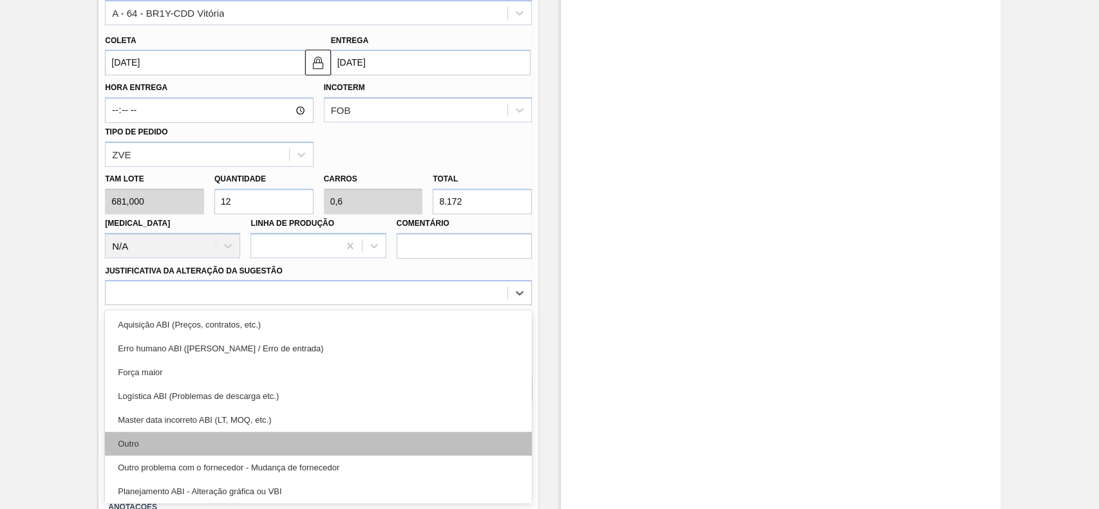
click at [160, 454] on div "Outro" at bounding box center [318, 444] width 427 height 24
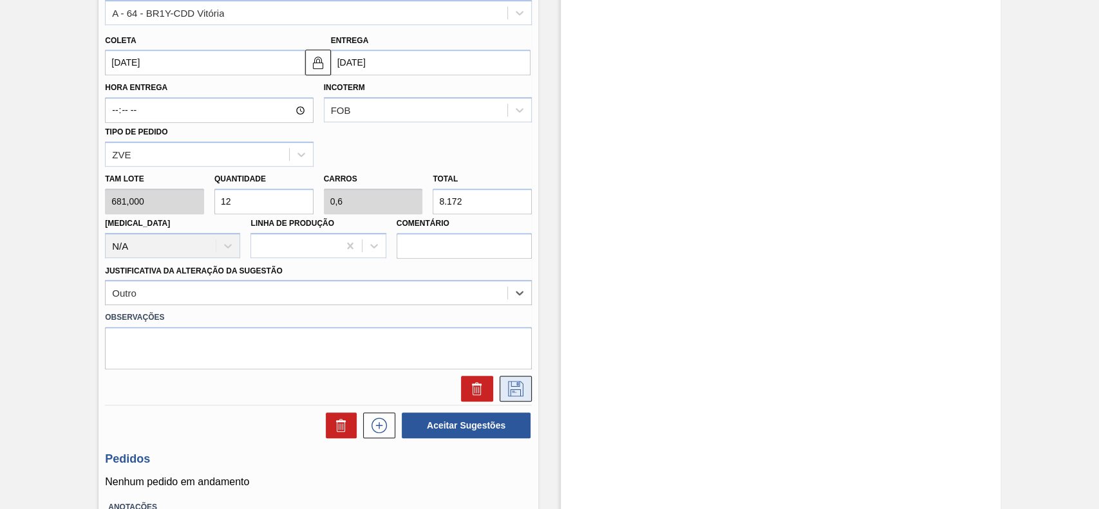
click at [510, 396] on icon at bounding box center [515, 388] width 15 height 15
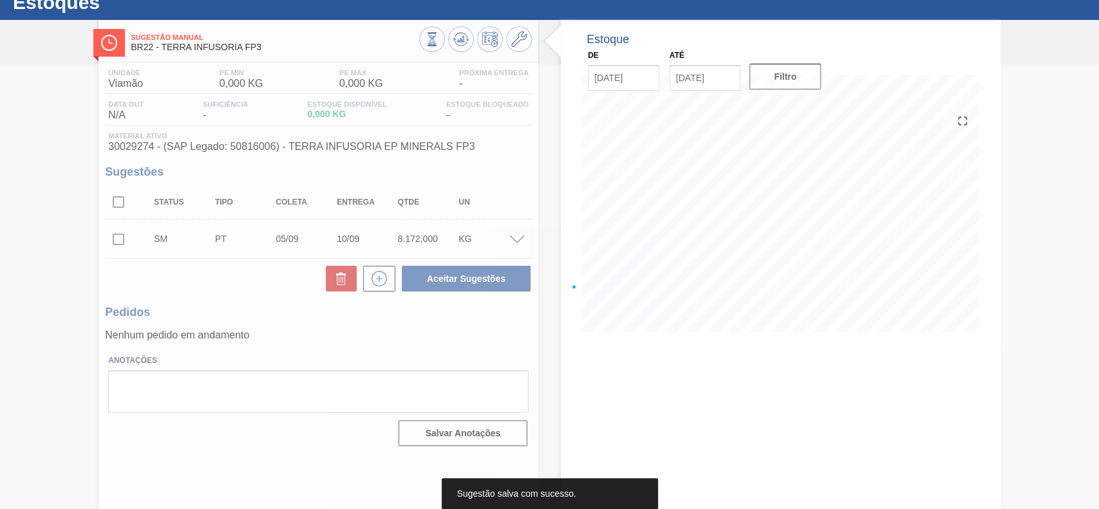
scroll to position [44, 0]
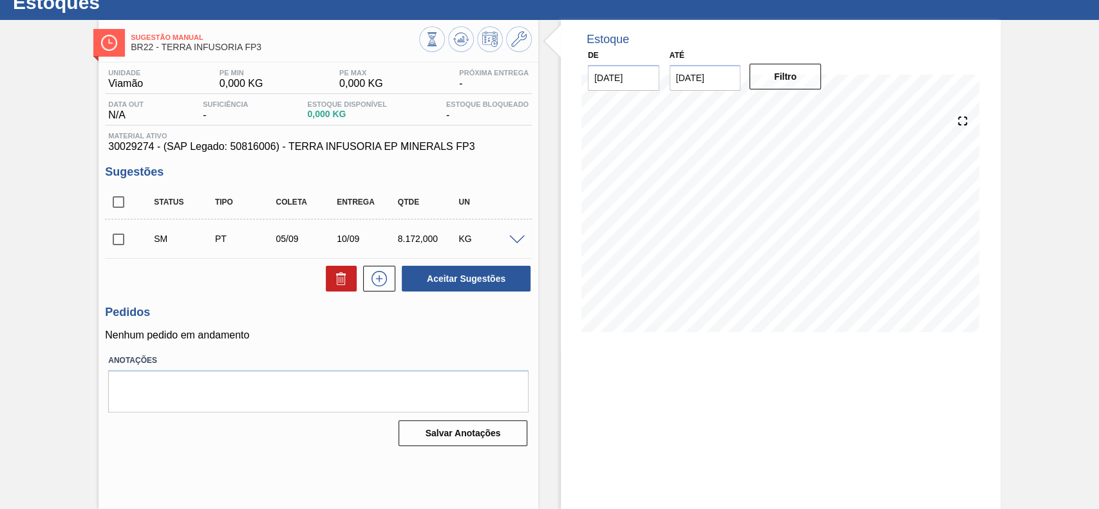
click at [111, 241] on input "checkbox" at bounding box center [118, 239] width 27 height 27
click at [476, 283] on button "Aceitar Sugestões" at bounding box center [466, 279] width 129 height 26
checkbox input "false"
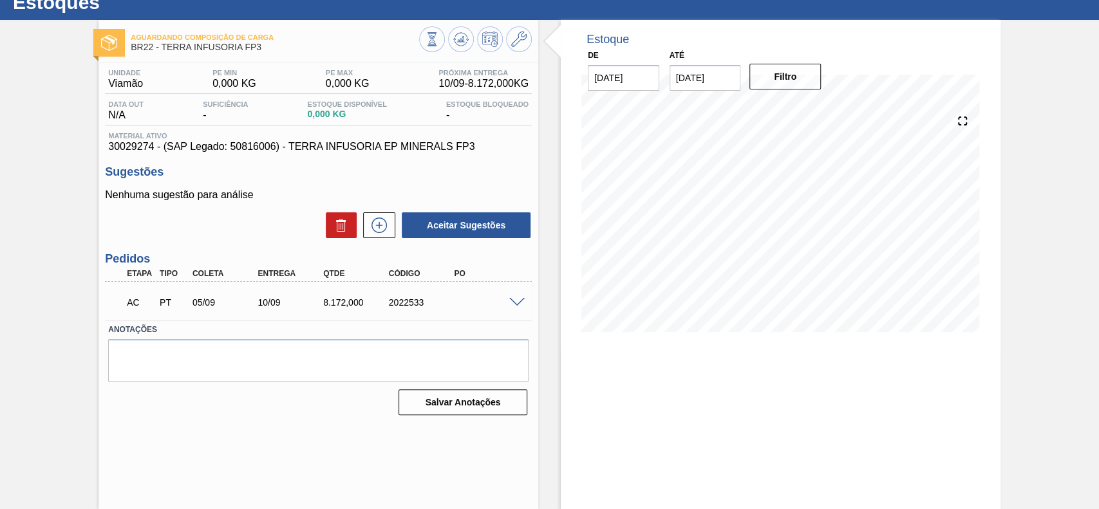
click at [518, 306] on span at bounding box center [516, 303] width 15 height 10
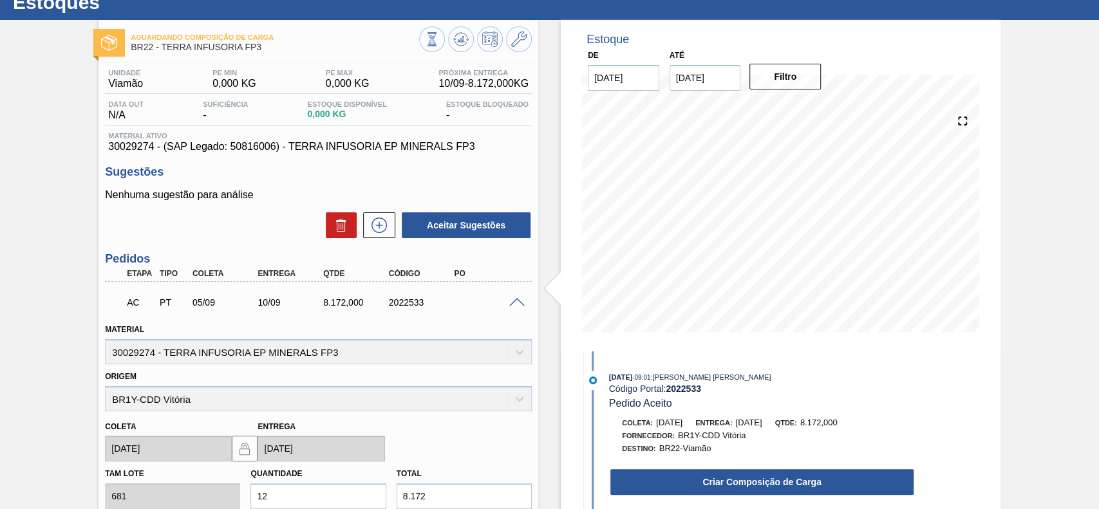
click at [747, 482] on button "Criar Composição de Carga" at bounding box center [761, 482] width 303 height 26
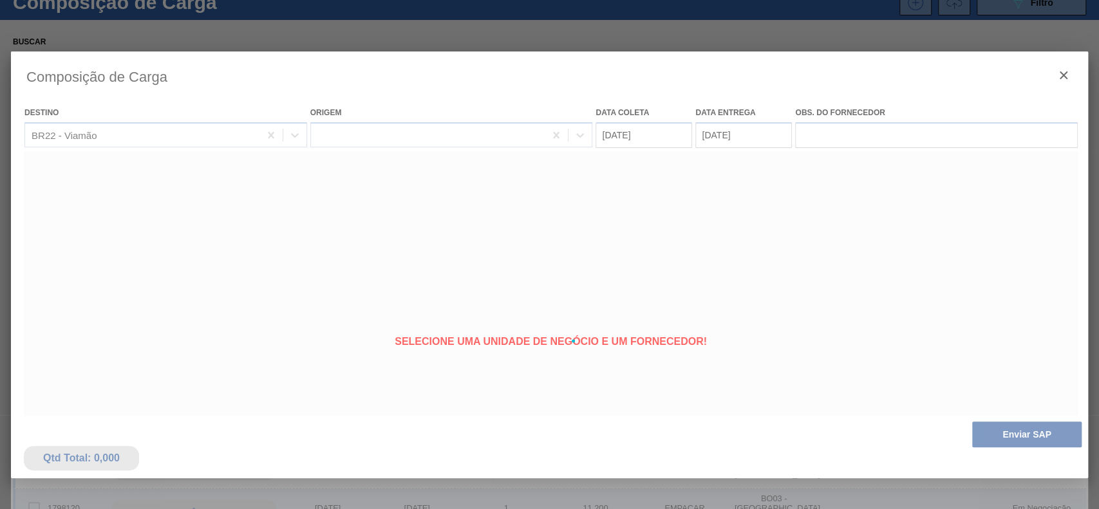
type coleta "[DATE]"
type entrega "[DATE]"
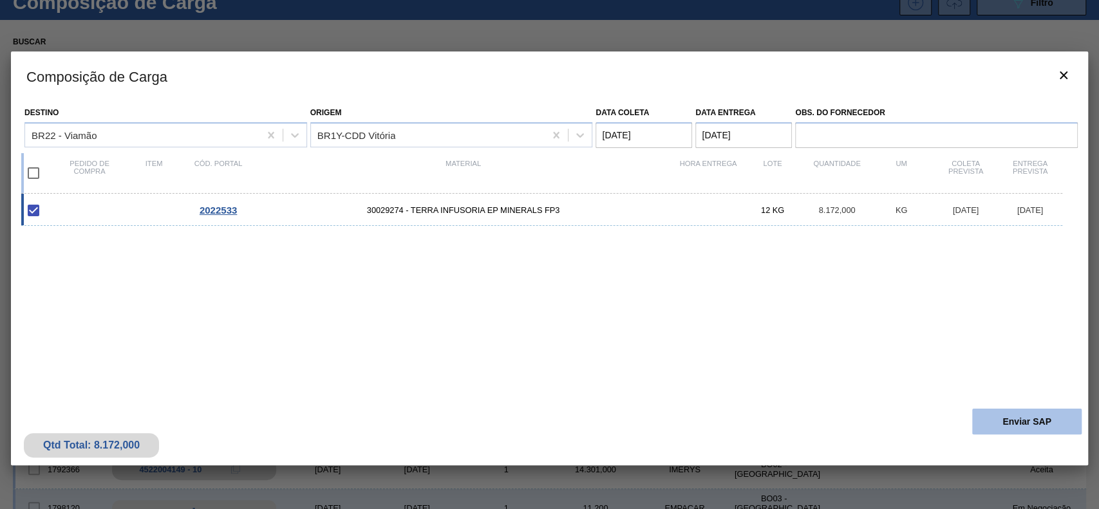
click at [1075, 409] on button "Enviar SAP" at bounding box center [1026, 422] width 109 height 26
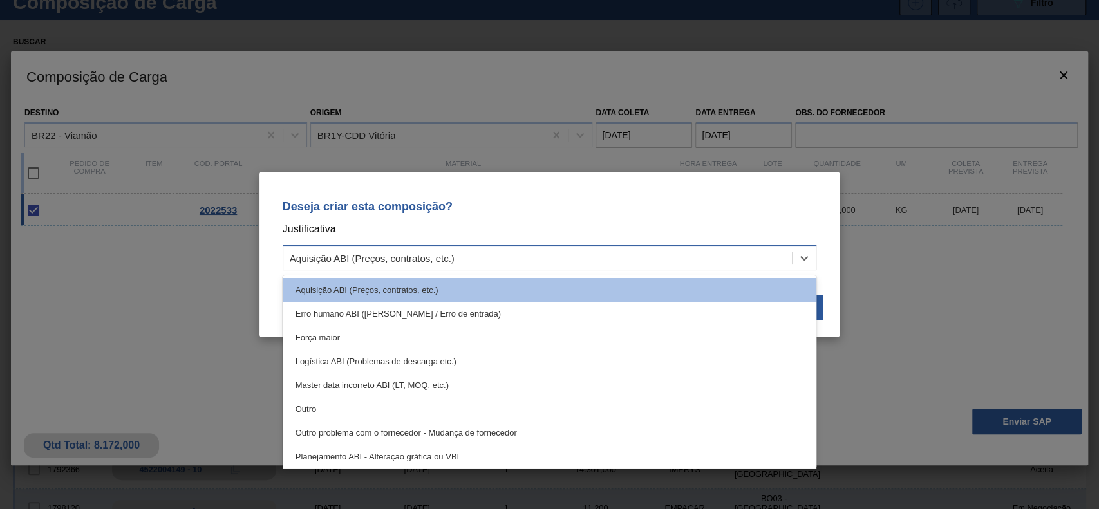
click at [478, 264] on div "Aquisição ABI (Preços, contratos, etc.)" at bounding box center [537, 258] width 509 height 19
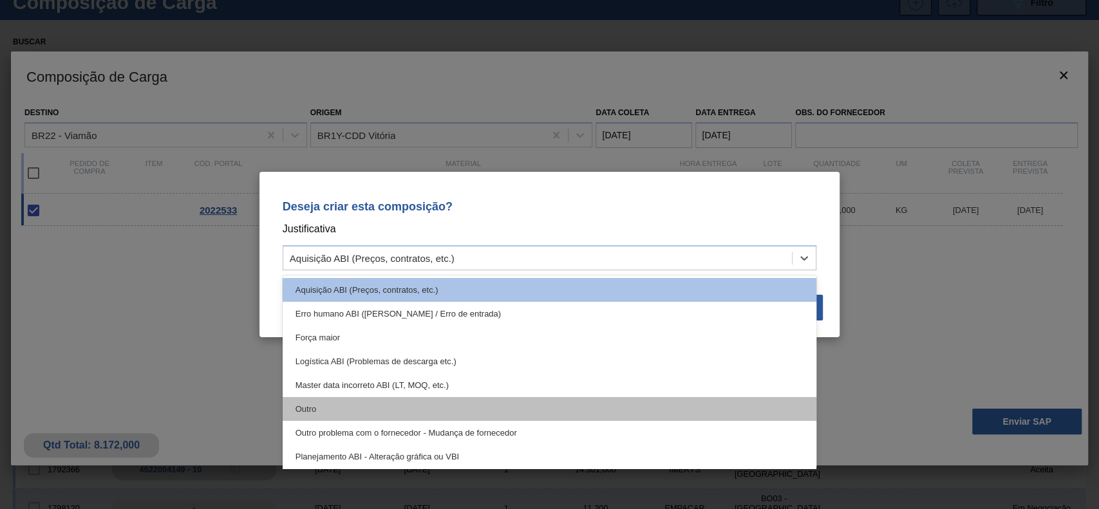
click at [395, 402] on div "Outro" at bounding box center [550, 409] width 534 height 24
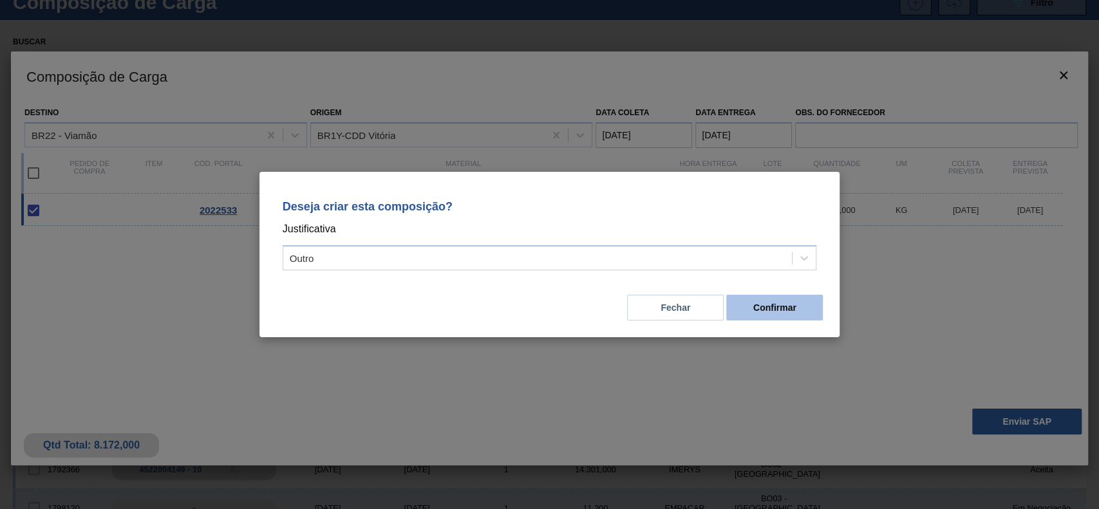
click at [756, 310] on button "Confirmar" at bounding box center [774, 308] width 97 height 26
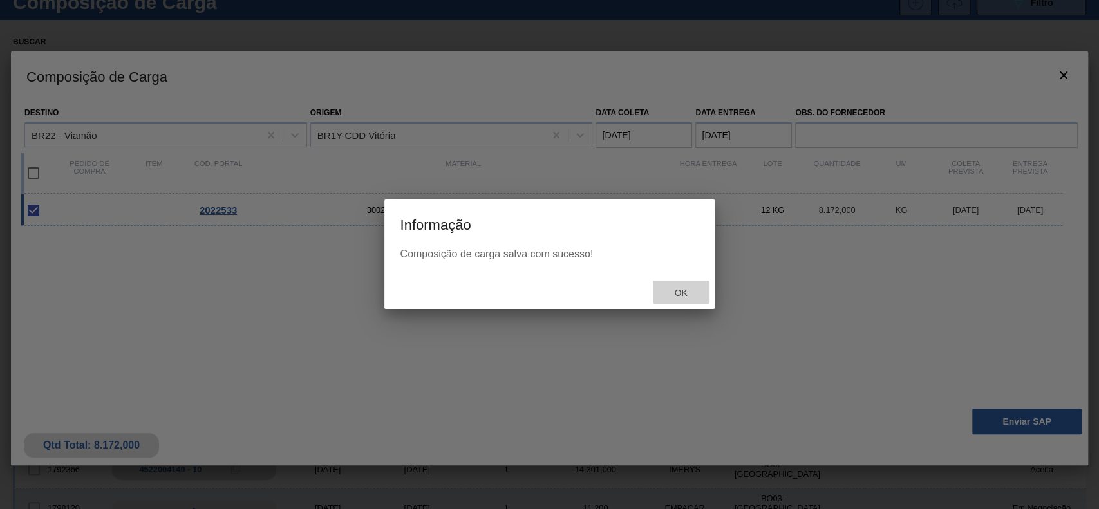
click at [694, 285] on div "Ok" at bounding box center [681, 293] width 57 height 24
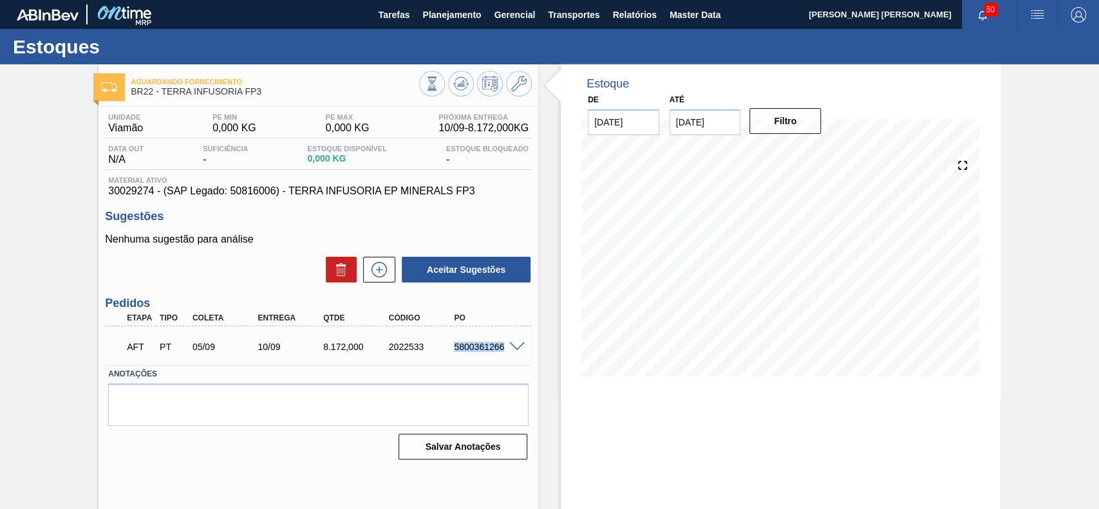
drag, startPoint x: 485, startPoint y: 350, endPoint x: 512, endPoint y: 355, distance: 27.5
click at [512, 355] on div "AFT PT 05/09 10/09 8.172,000 2022533 5800361266" at bounding box center [318, 346] width 427 height 32
copy div "5800361266"
click at [541, 227] on div "Estoque De [DATE] Até [DATE] Filtro 03/09 Projeção de Estoque 0 [DOMAIN_NAME] 0…" at bounding box center [769, 308] width 462 height 489
click at [546, 370] on div "Estoque De [DATE] Até [DATE] Filtro 03/09 Projeção de Estoque 0 [DOMAIN_NAME] 0…" at bounding box center [769, 308] width 462 height 489
